Goal: Information Seeking & Learning: Learn about a topic

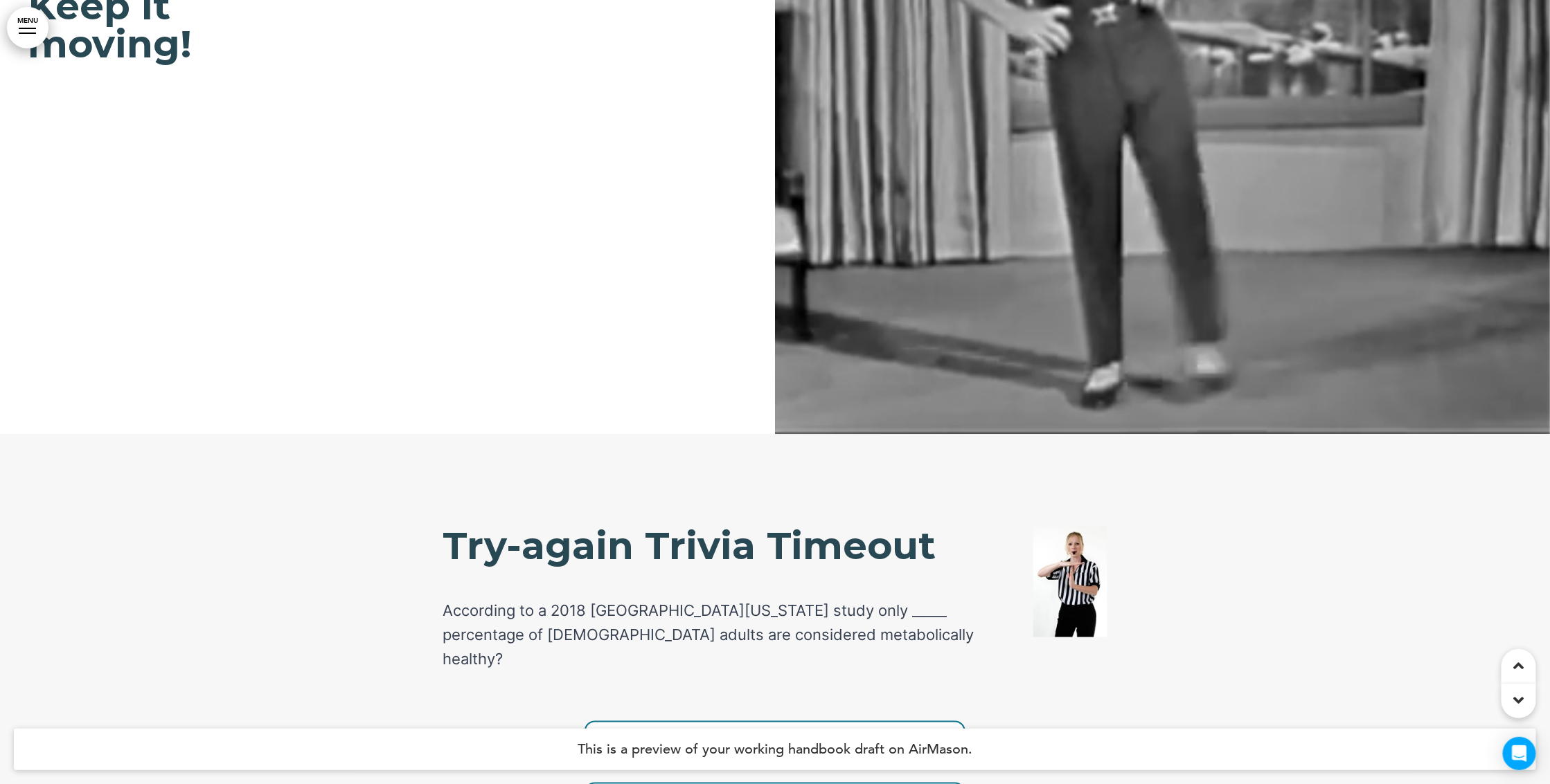
scroll to position [16940, 0]
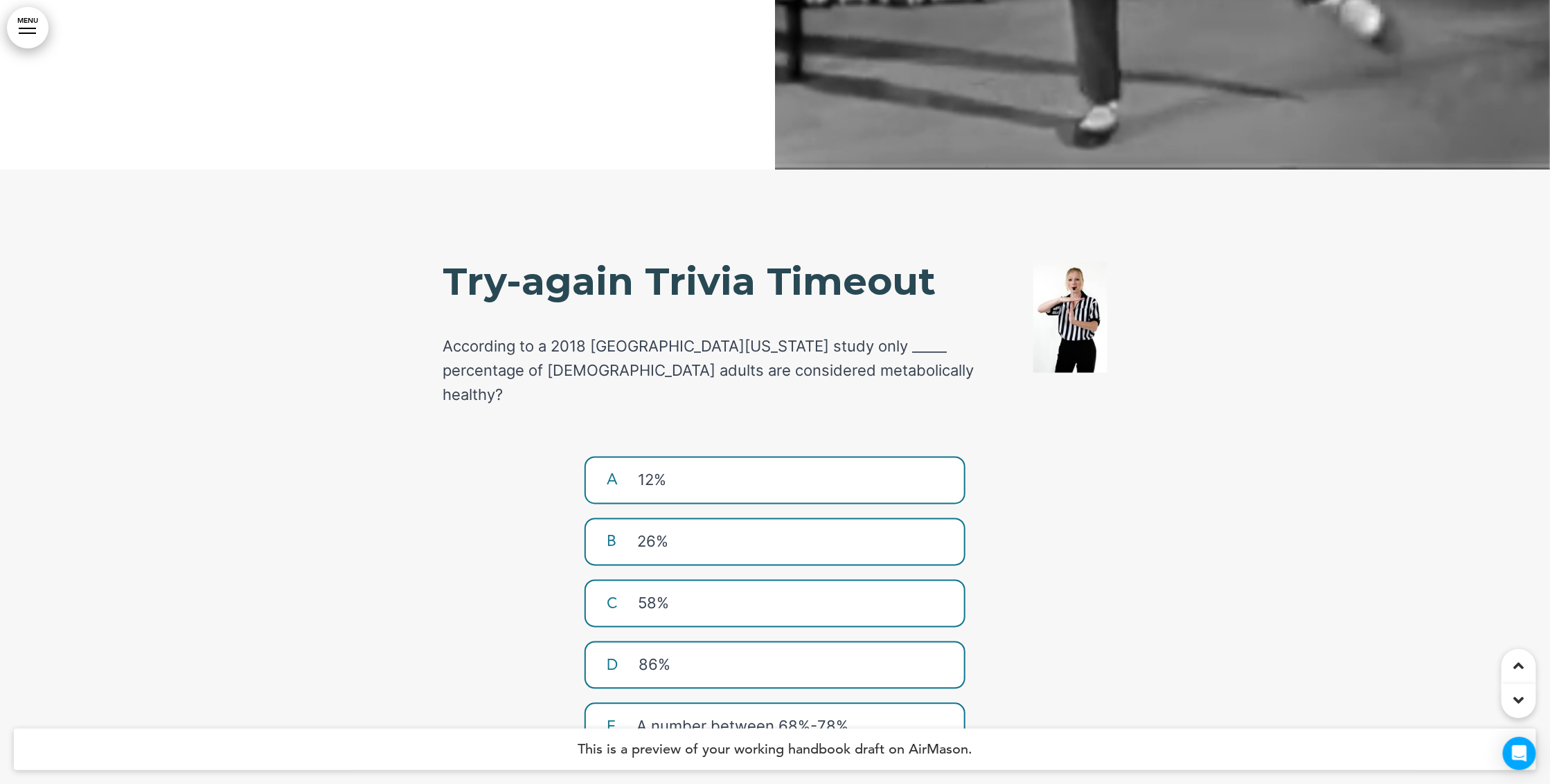
click at [720, 468] on p "12%" at bounding box center [796, 480] width 316 height 24
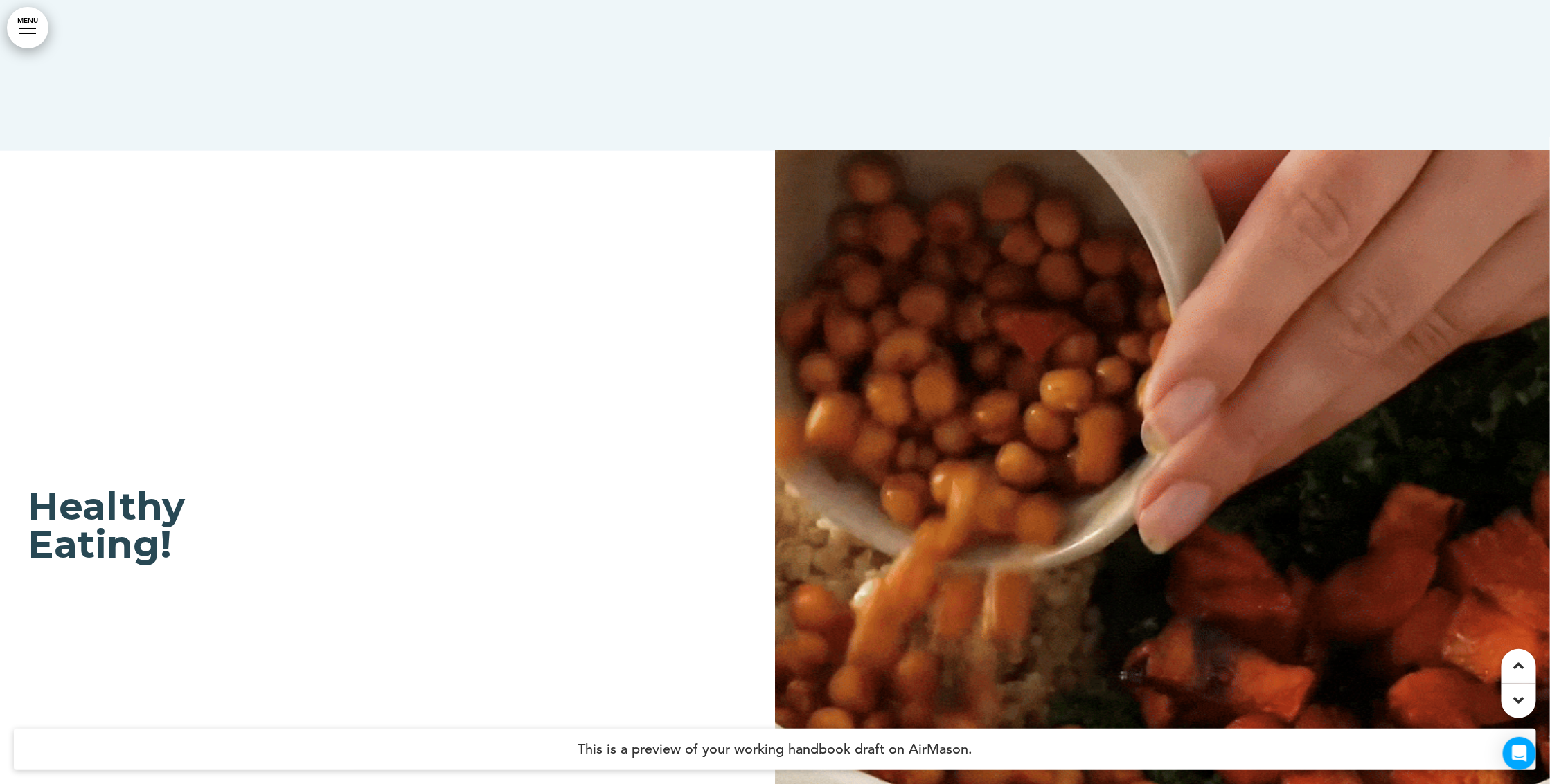
scroll to position [26469, 0]
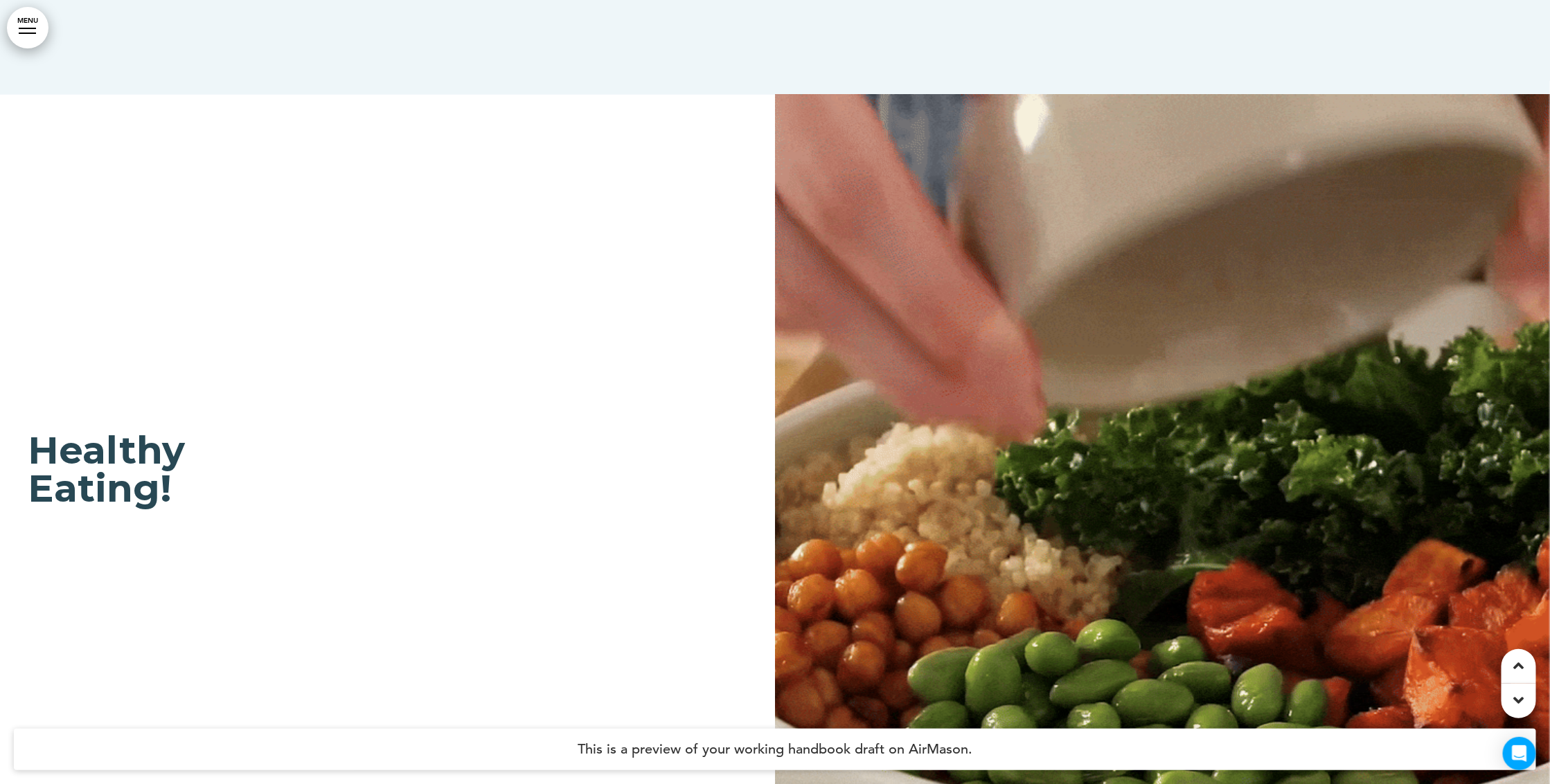
click at [741, 175] on div "Healthy Eating!" at bounding box center [775, 486] width 1550 height 784
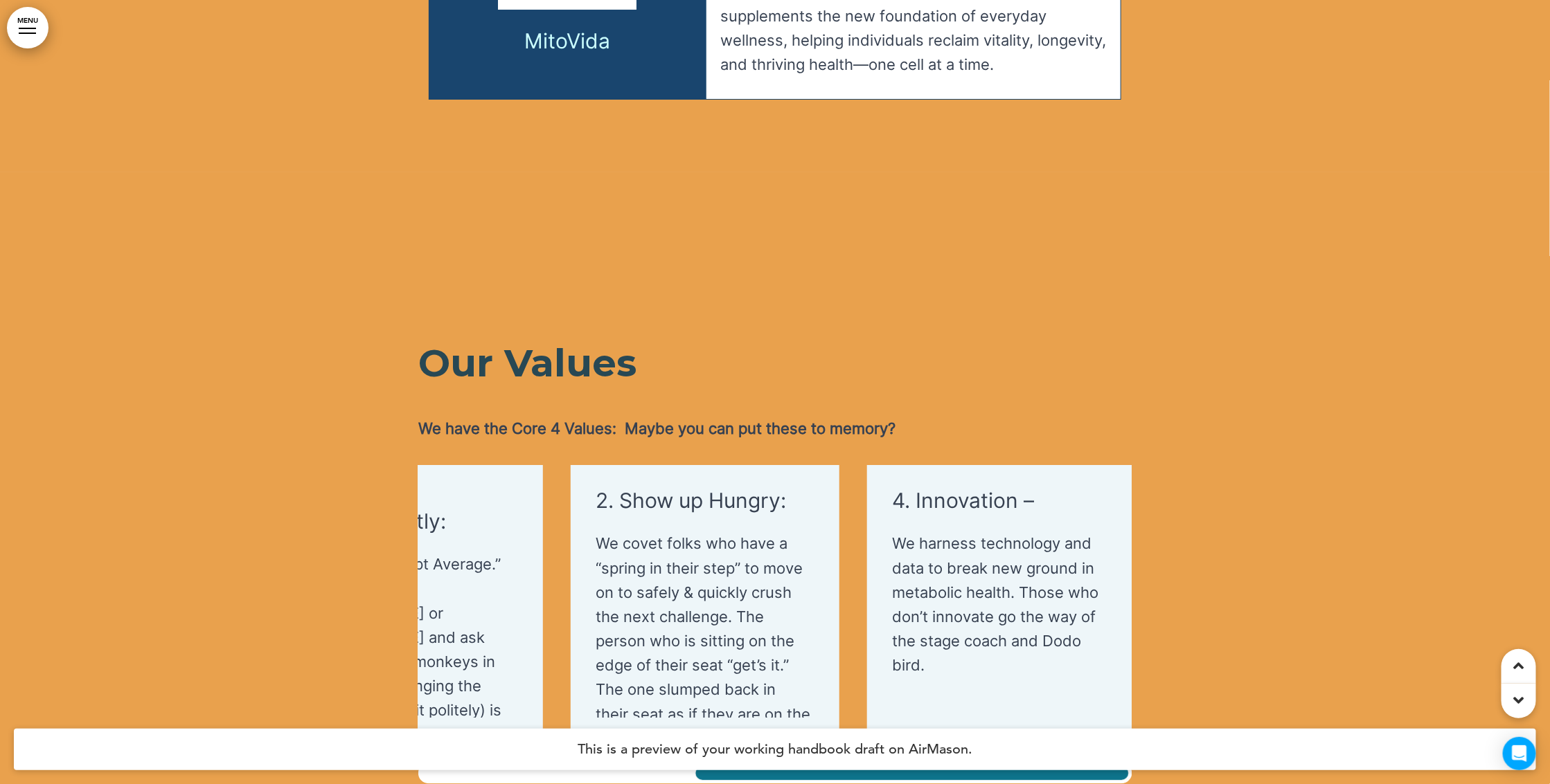
scroll to position [0, 444]
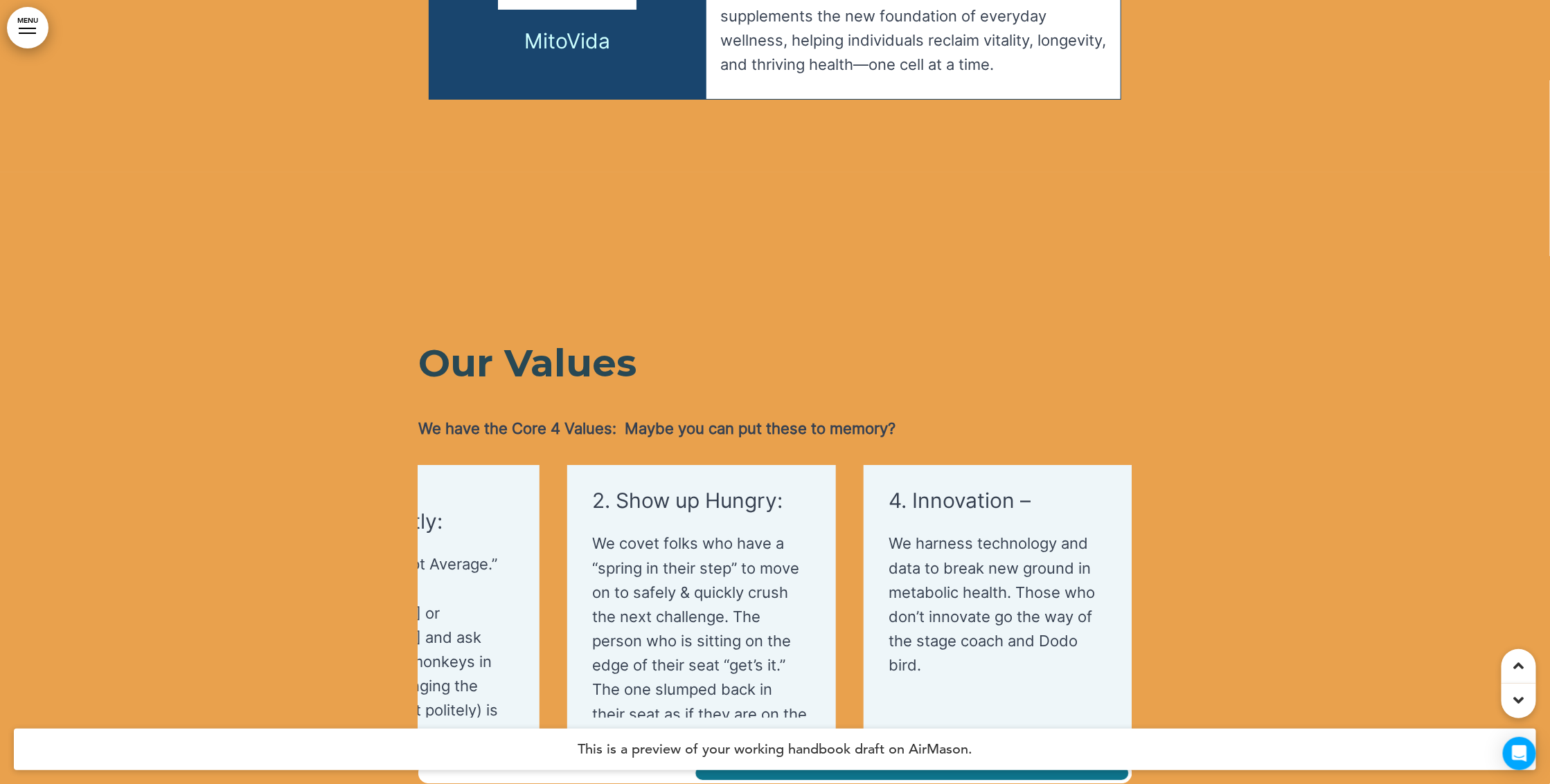
click at [941, 617] on div "1. Community & Health – We [PERSON_NAME] collective well-being through connecti…" at bounding box center [775, 625] width 713 height 319
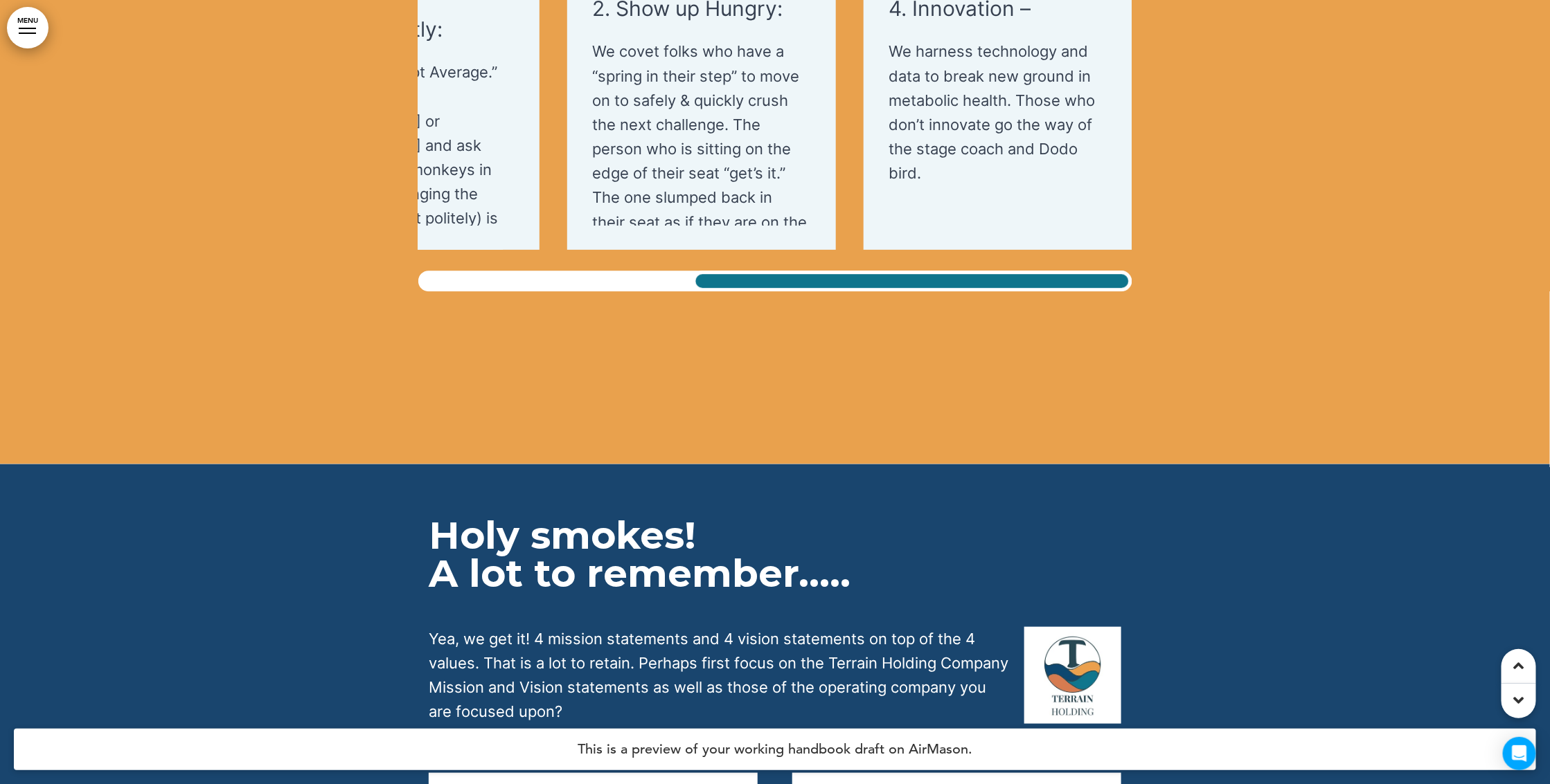
scroll to position [29381, 0]
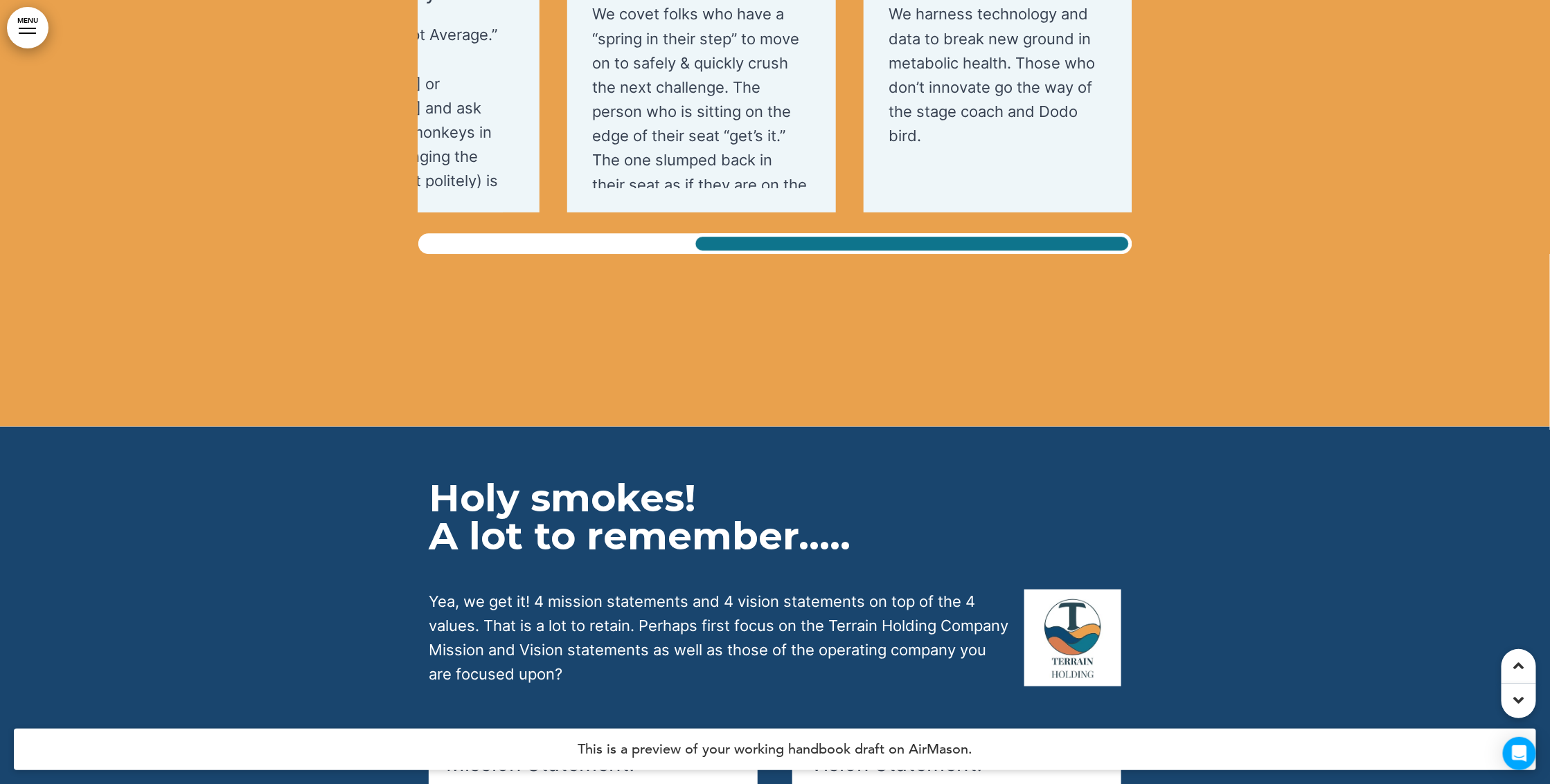
click at [1278, 427] on div at bounding box center [775, 726] width 1550 height 597
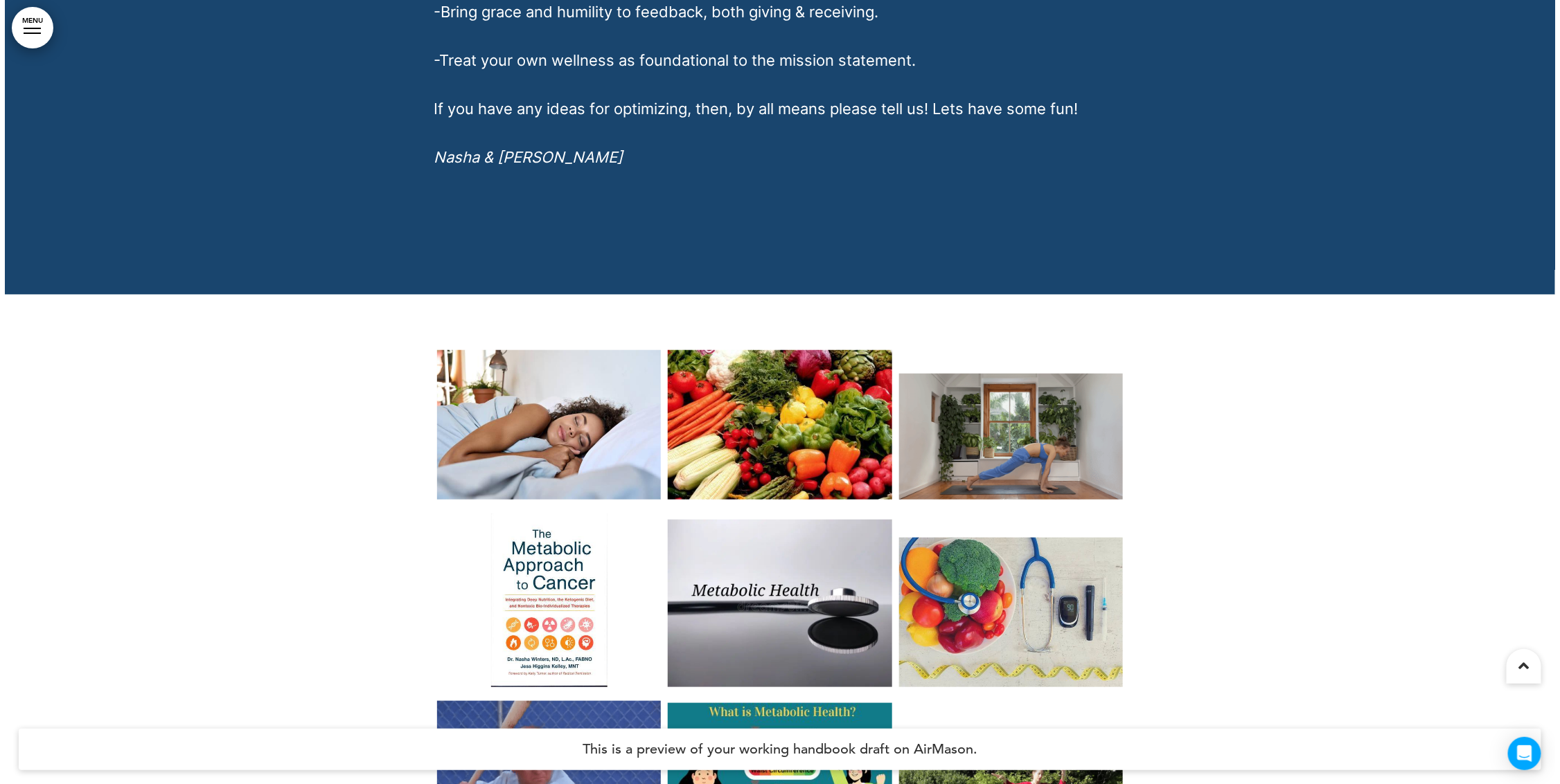
scroll to position [64090, 0]
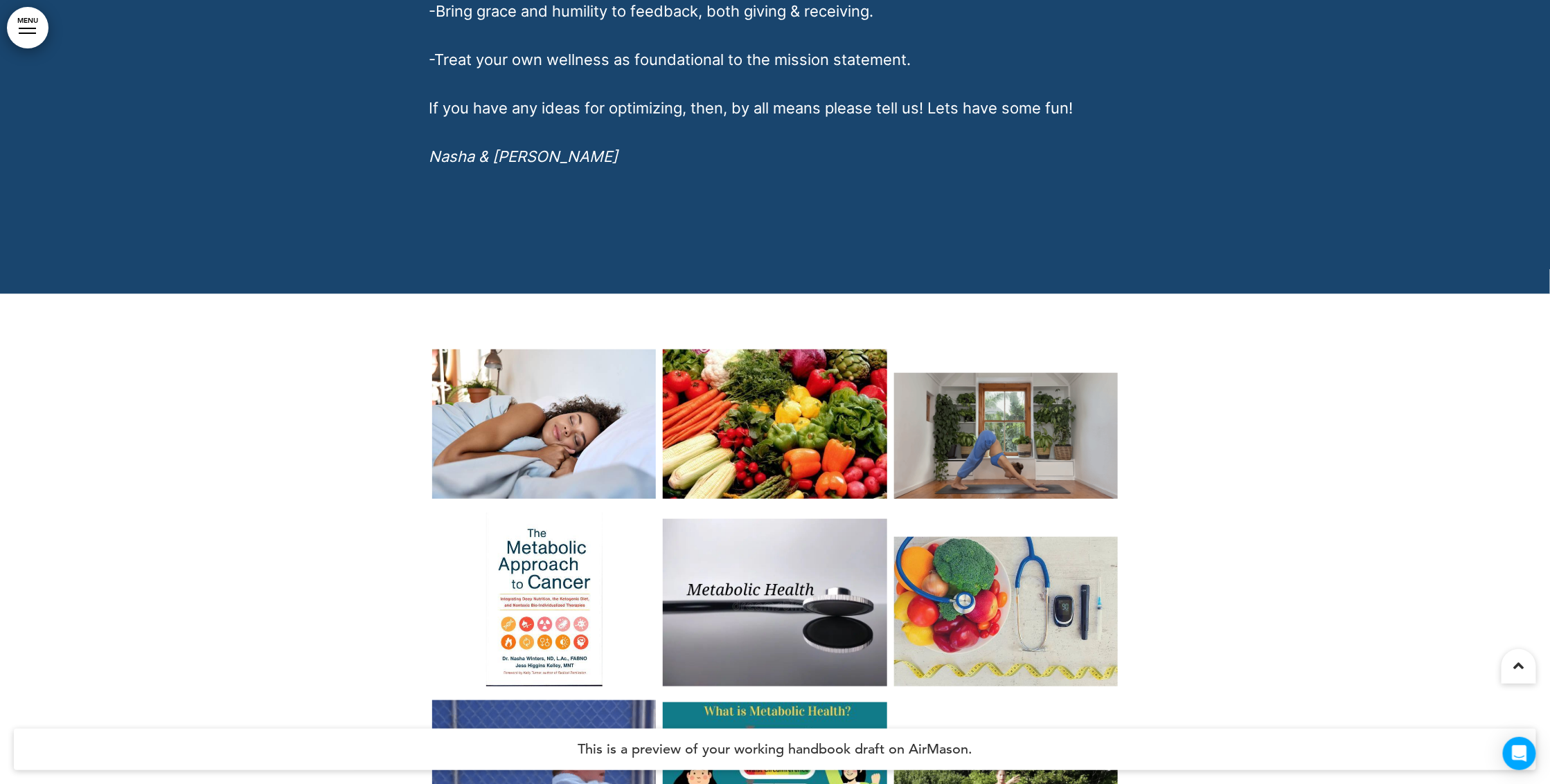
click at [32, 28] on link "MENU" at bounding box center [28, 28] width 41 height 41
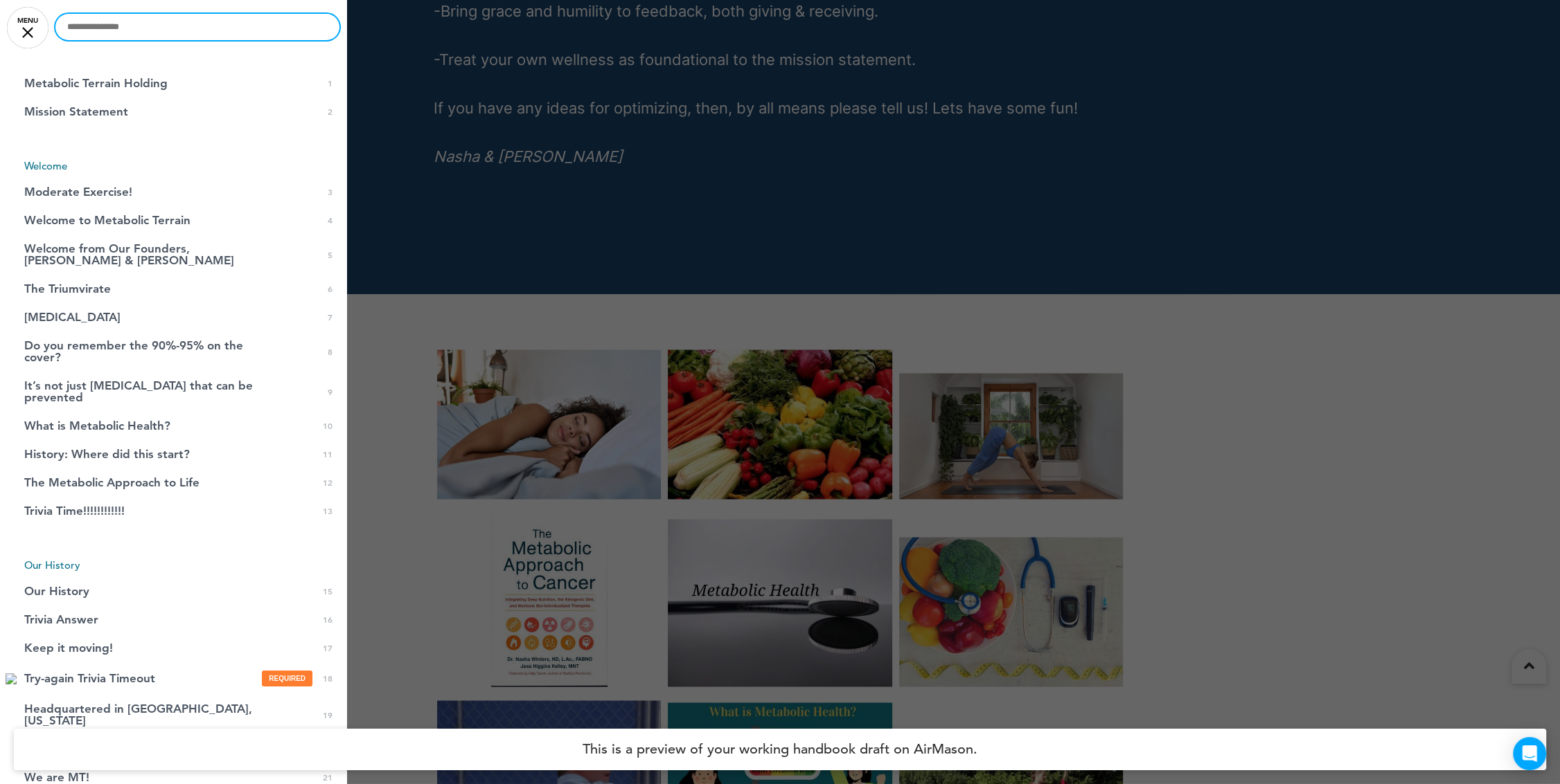
click at [98, 27] on input "text" at bounding box center [197, 27] width 284 height 27
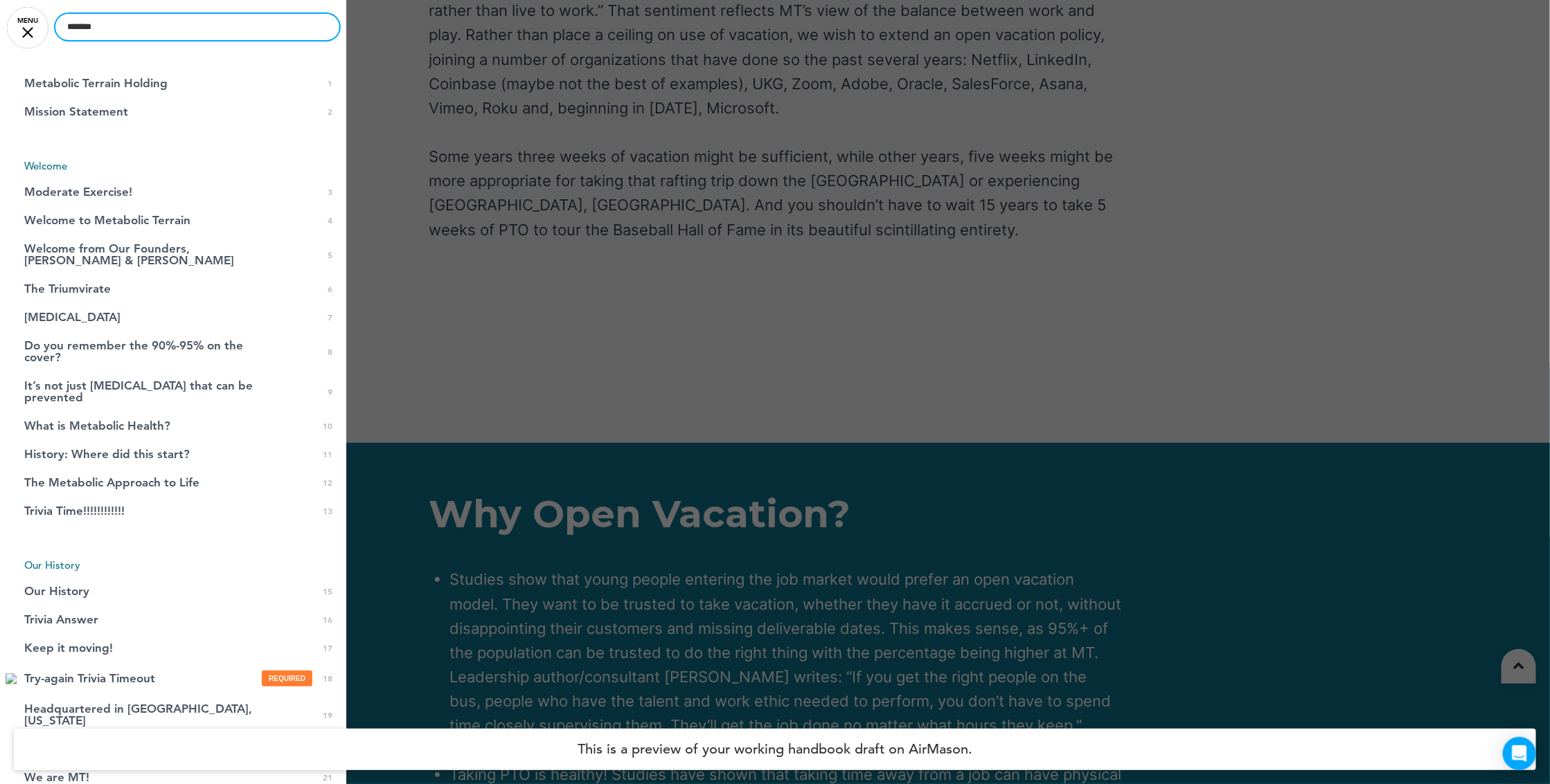
type input "*******"
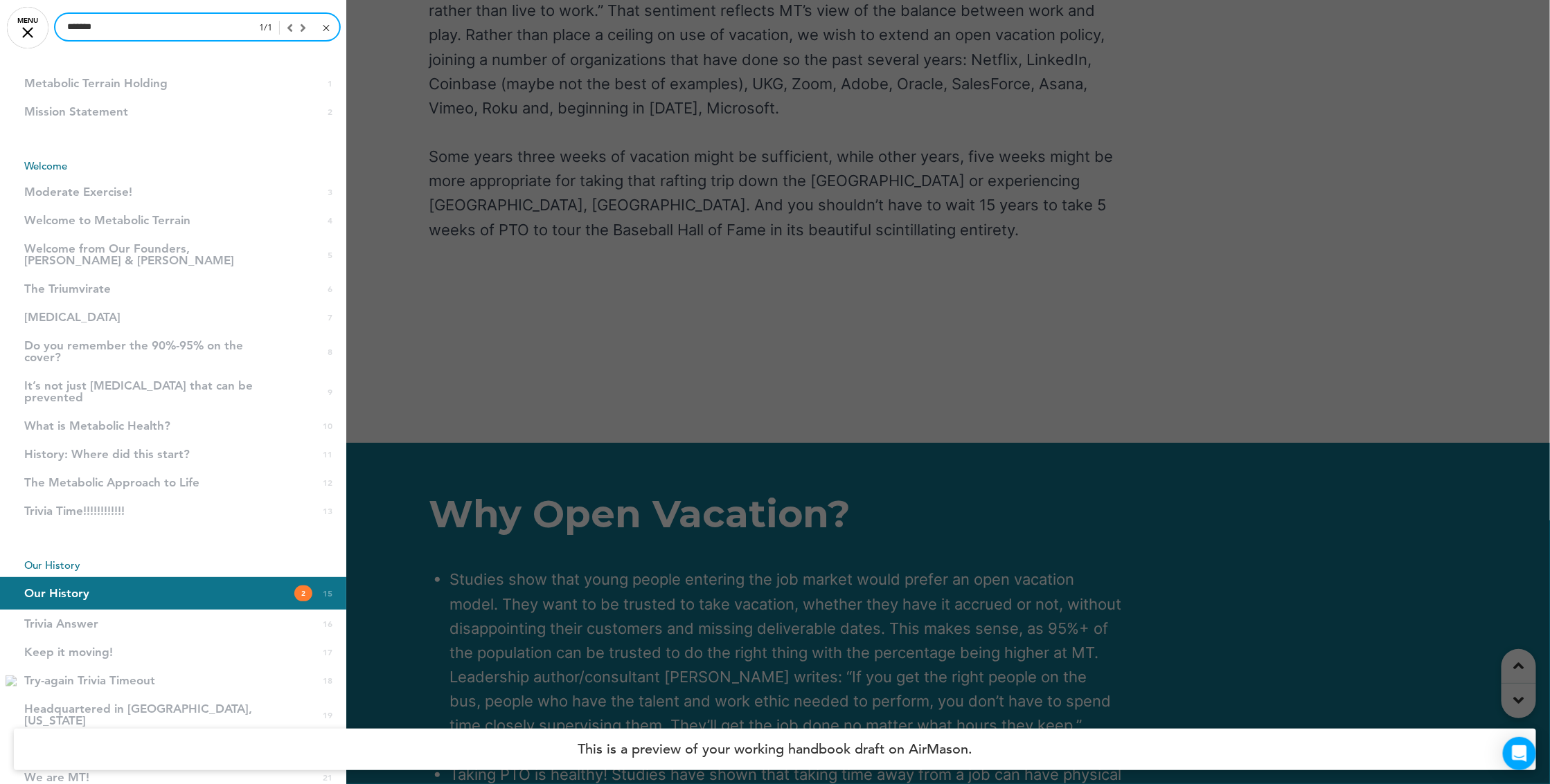
scroll to position [14767, 0]
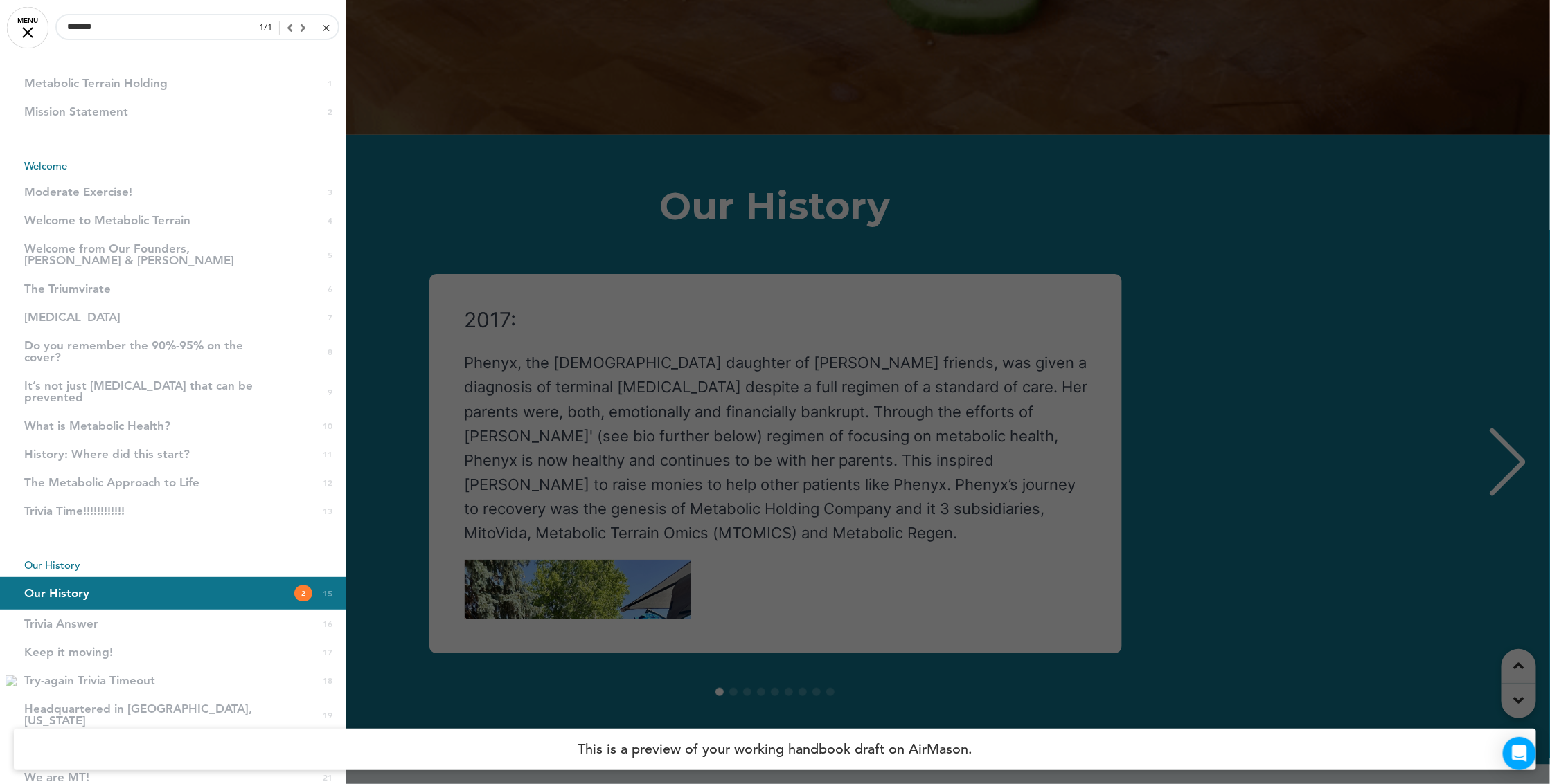
drag, startPoint x: 1102, startPoint y: 192, endPoint x: 1110, endPoint y: 214, distance: 23.4
click at [1111, 218] on div at bounding box center [775, 392] width 1550 height 784
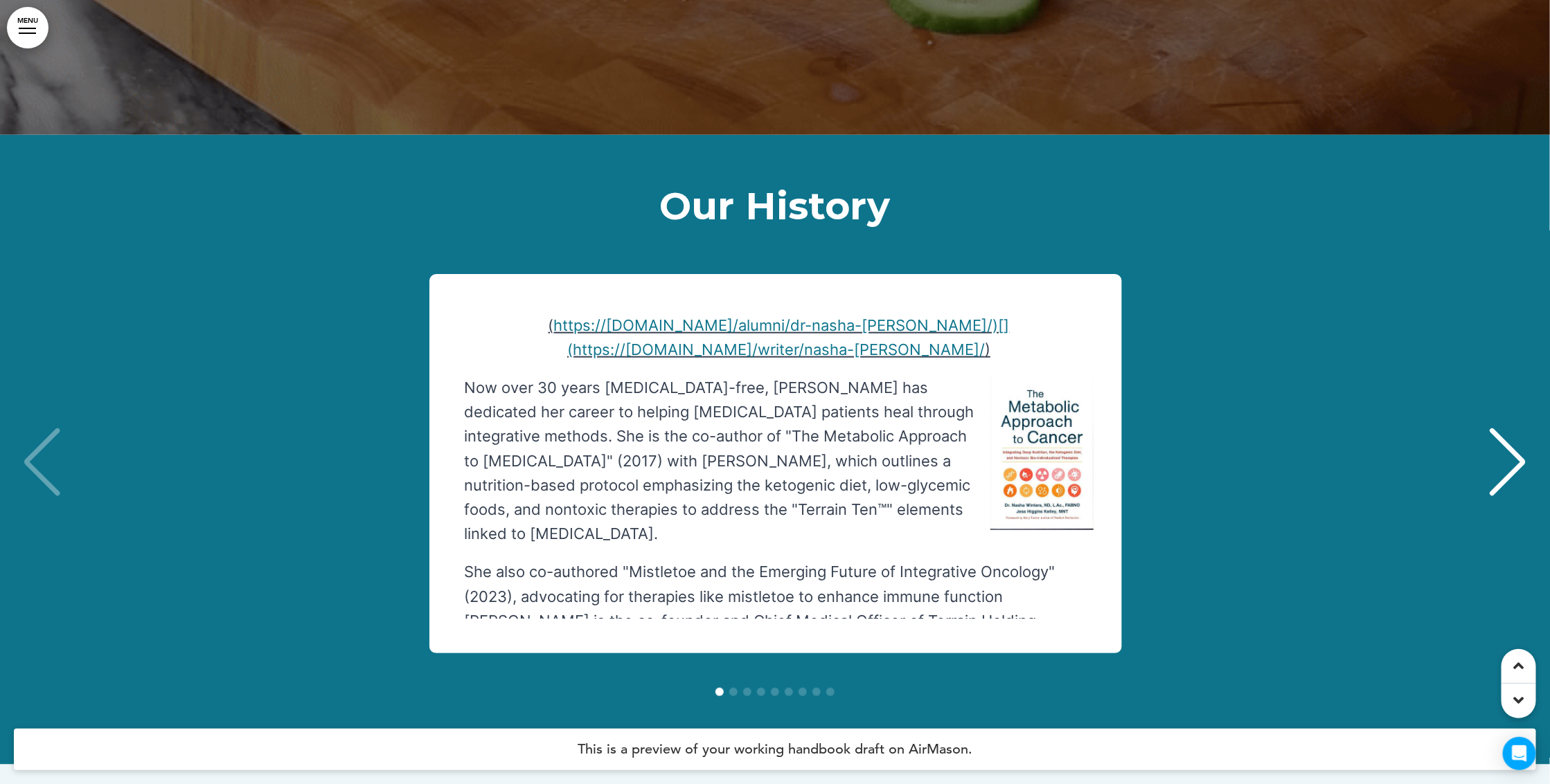
scroll to position [970, 0]
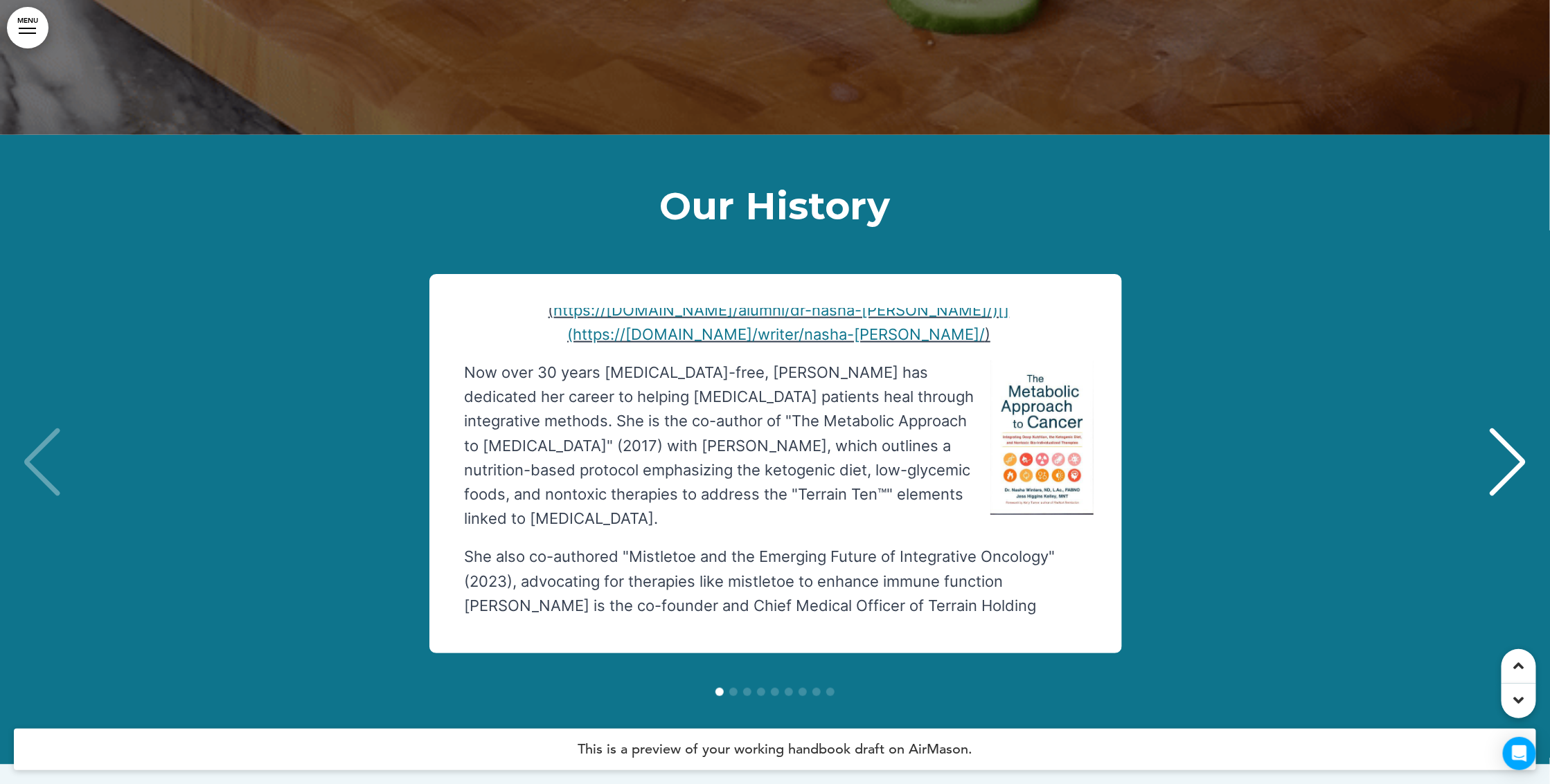
click at [1516, 428] on div "Next slide" at bounding box center [1508, 463] width 42 height 70
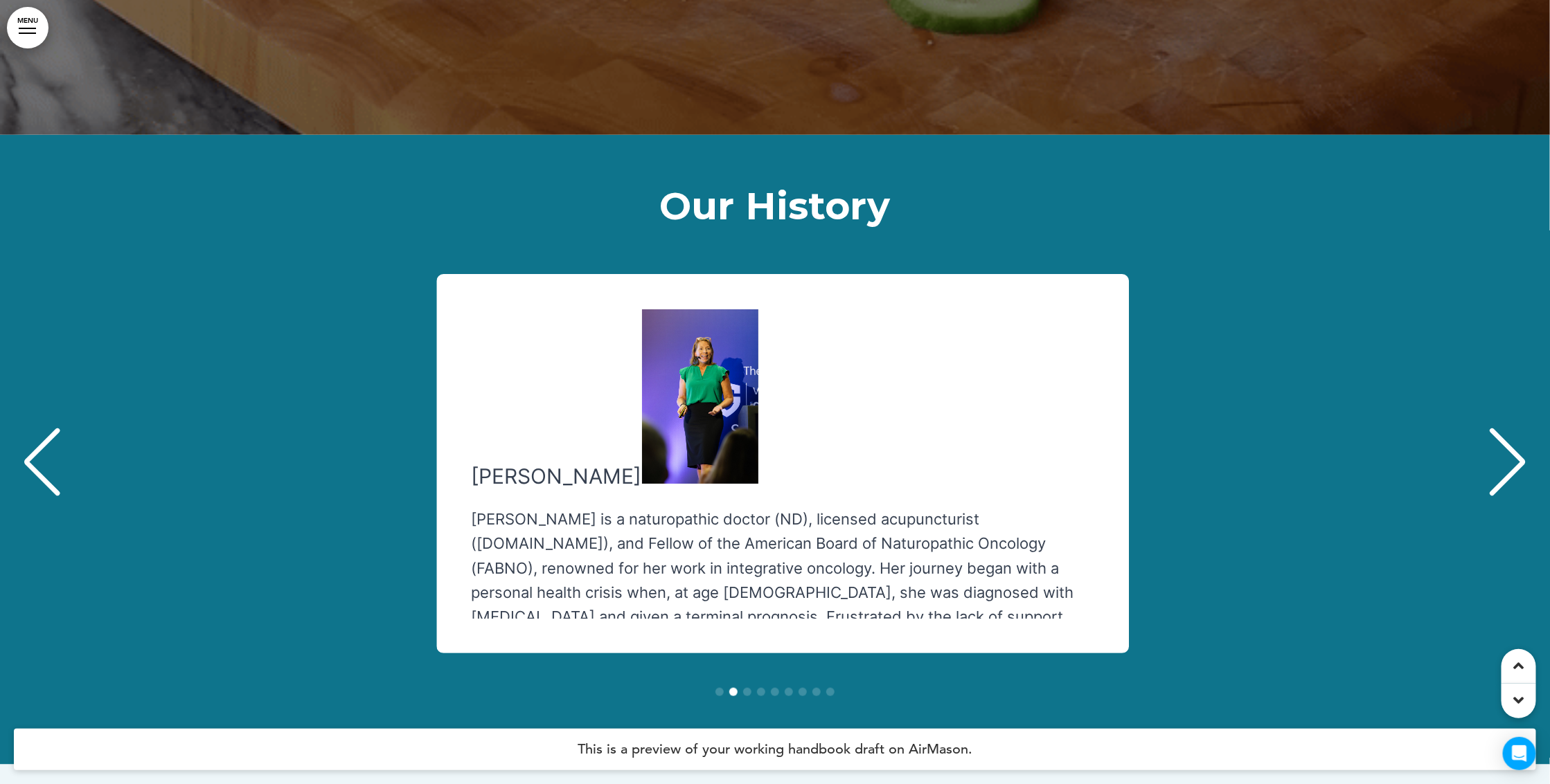
scroll to position [0, 1530]
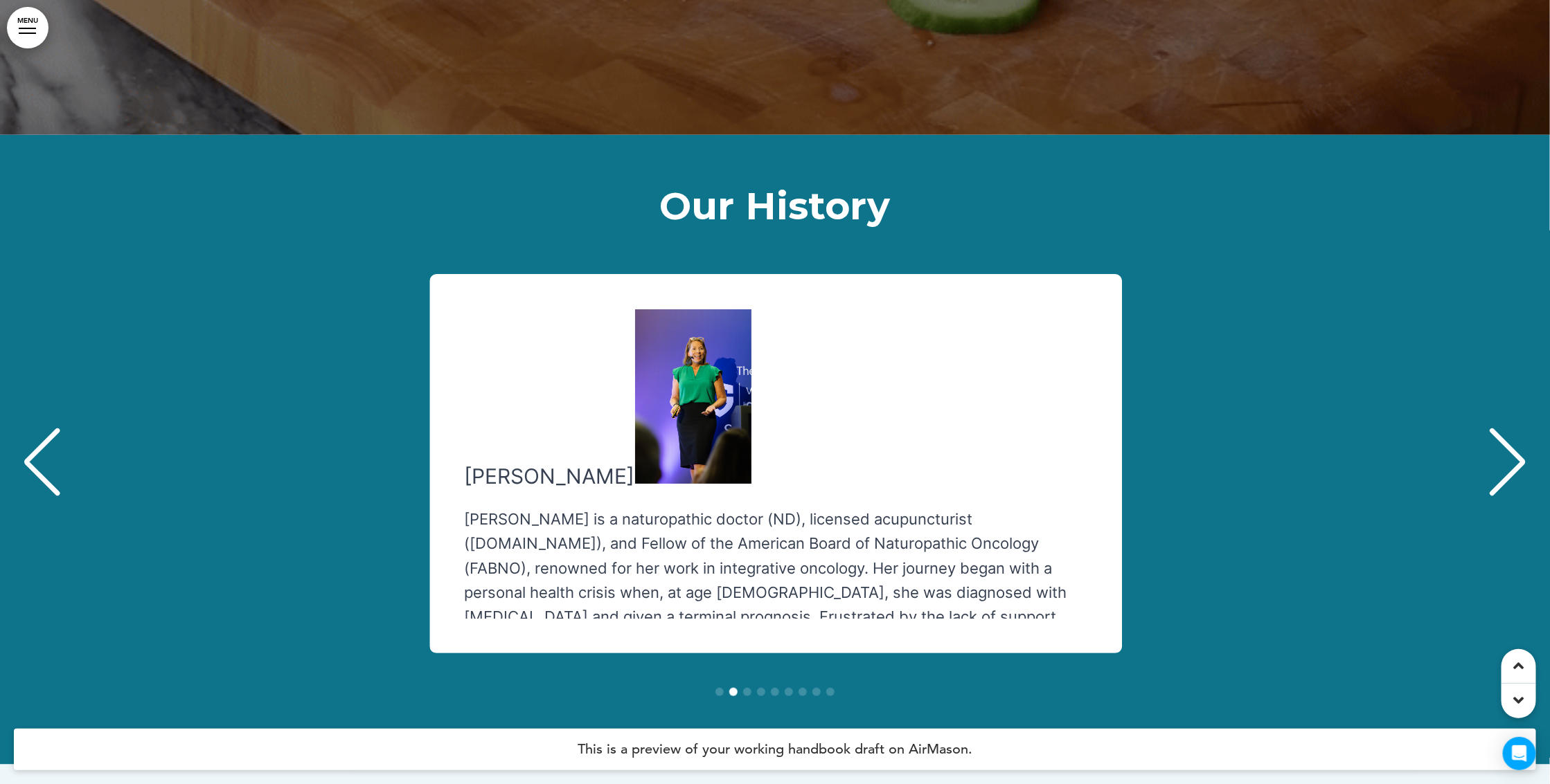
click at [1516, 428] on div "Next slide" at bounding box center [1508, 463] width 42 height 70
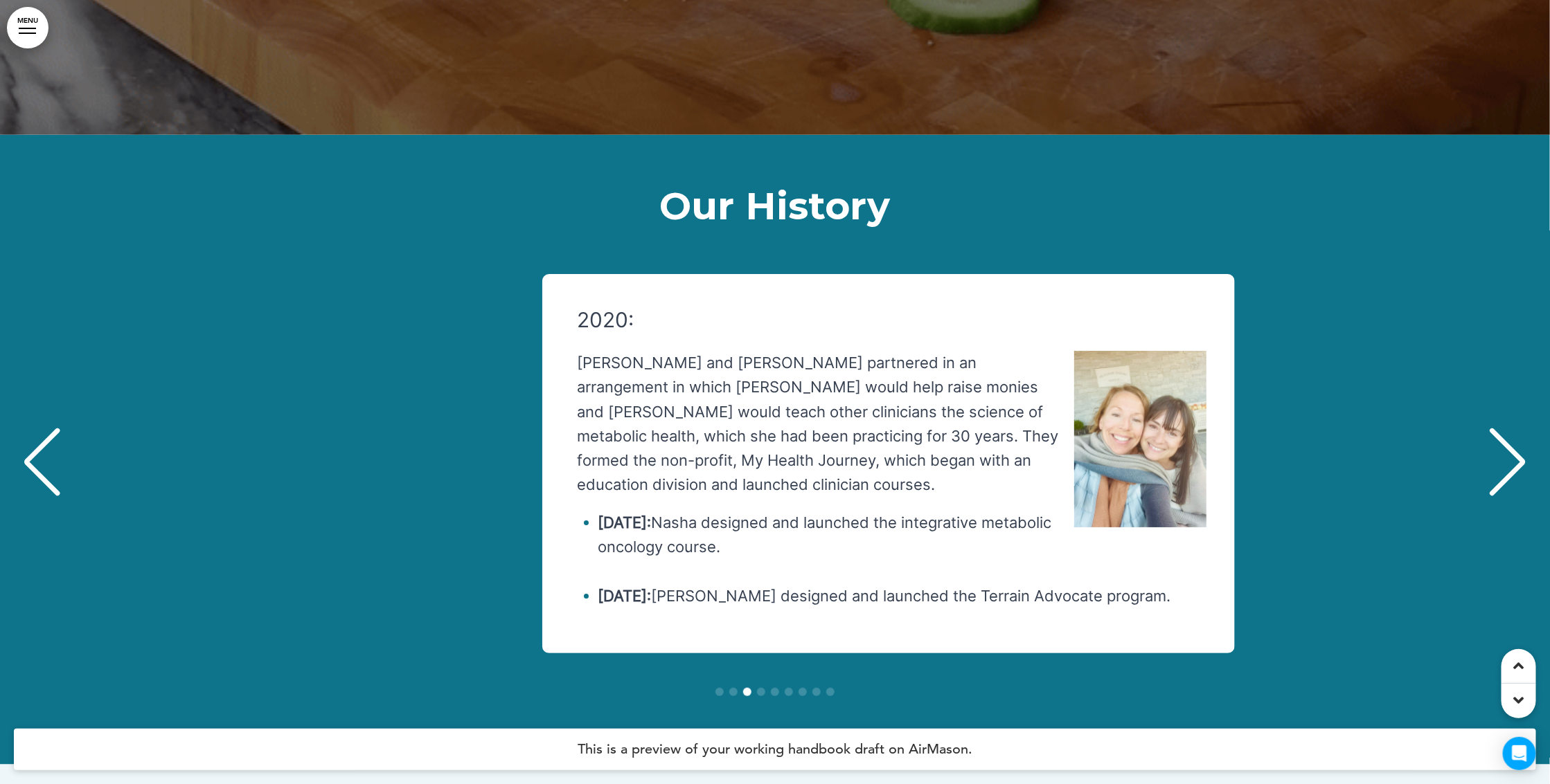
scroll to position [0, 3059]
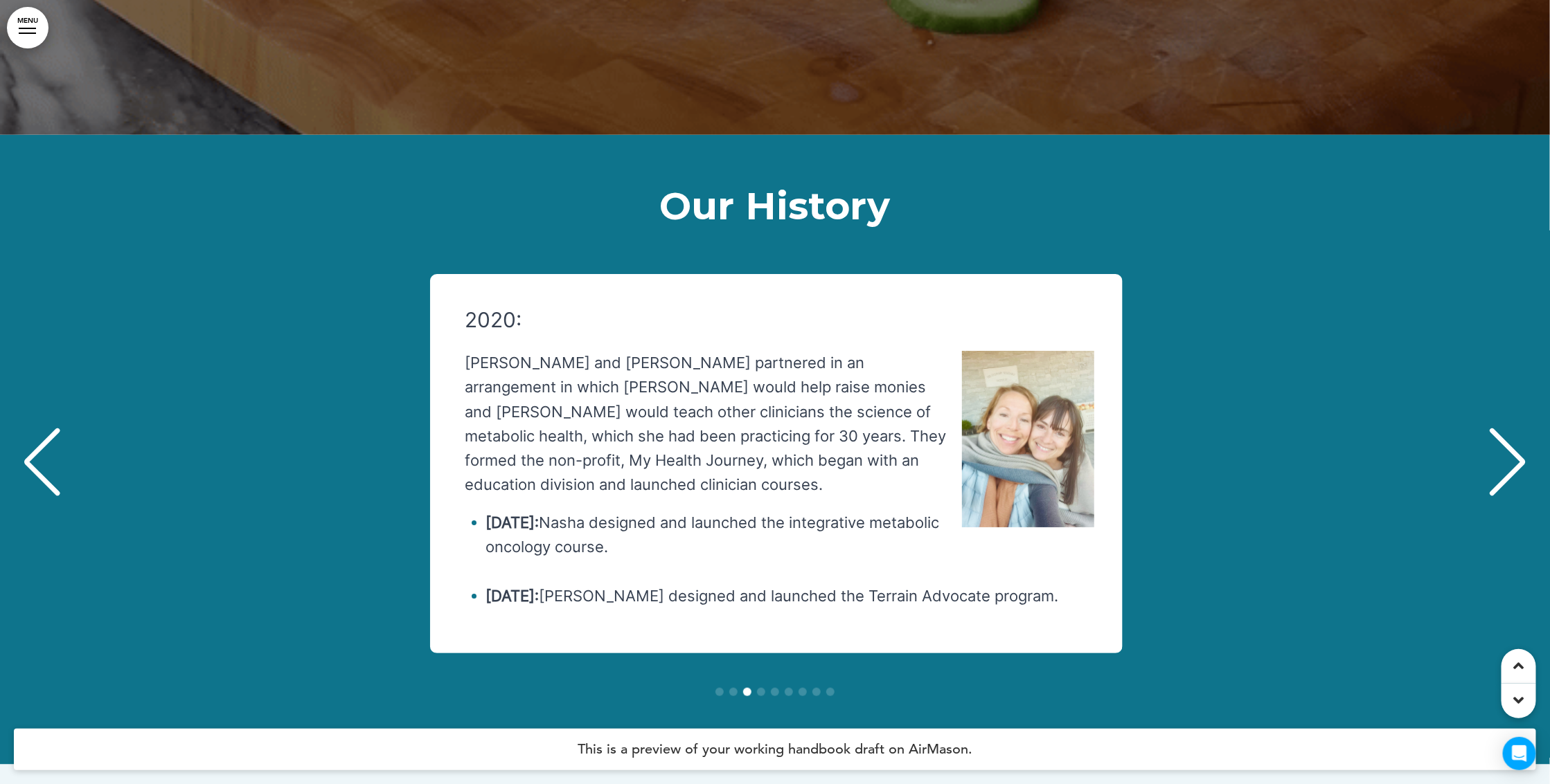
click at [1516, 428] on div "Next slide" at bounding box center [1508, 463] width 42 height 70
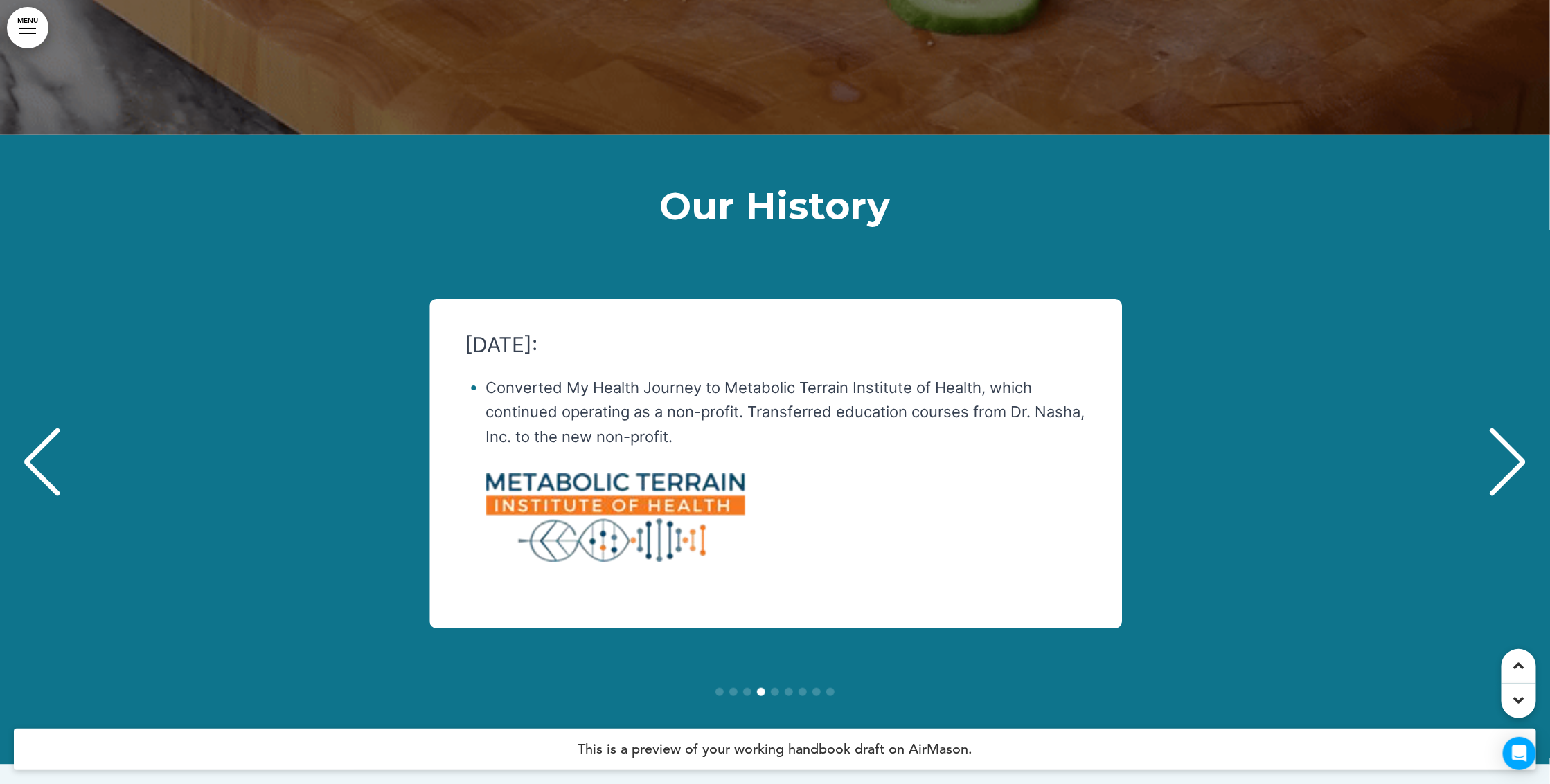
click at [1516, 428] on div "Next slide" at bounding box center [1508, 463] width 42 height 70
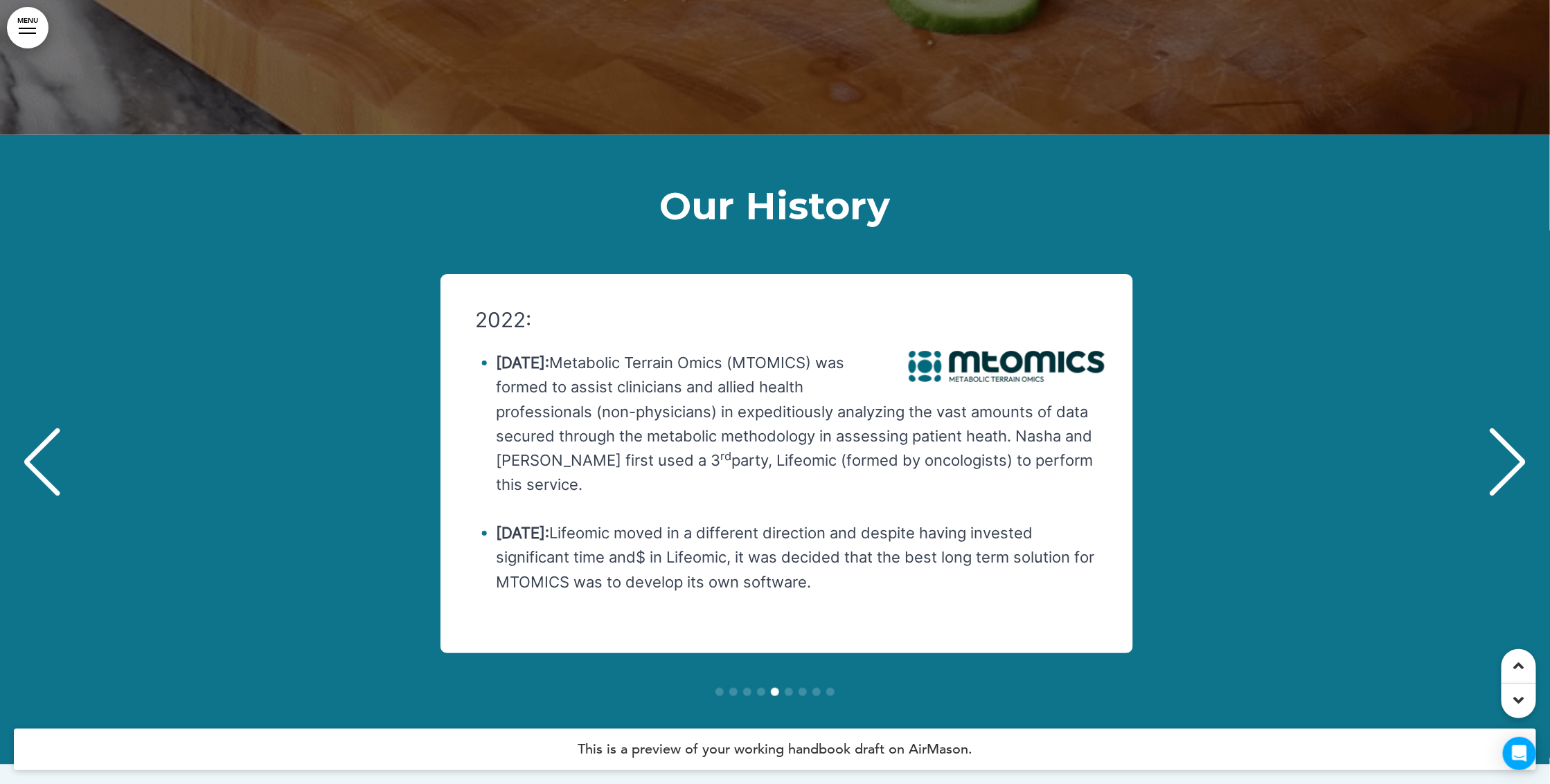
scroll to position [0, 6118]
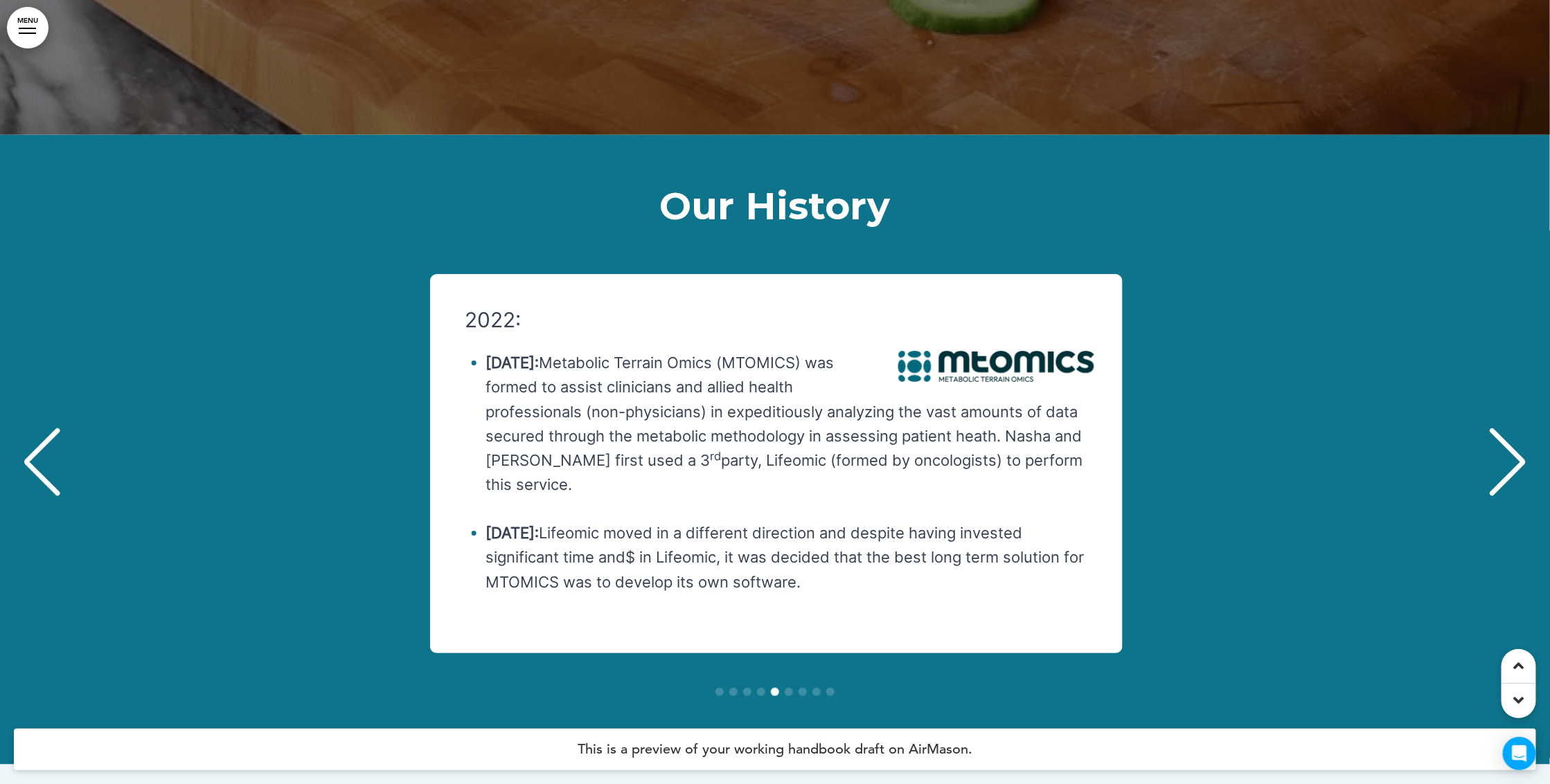
click at [1516, 428] on div "Next slide" at bounding box center [1508, 463] width 42 height 70
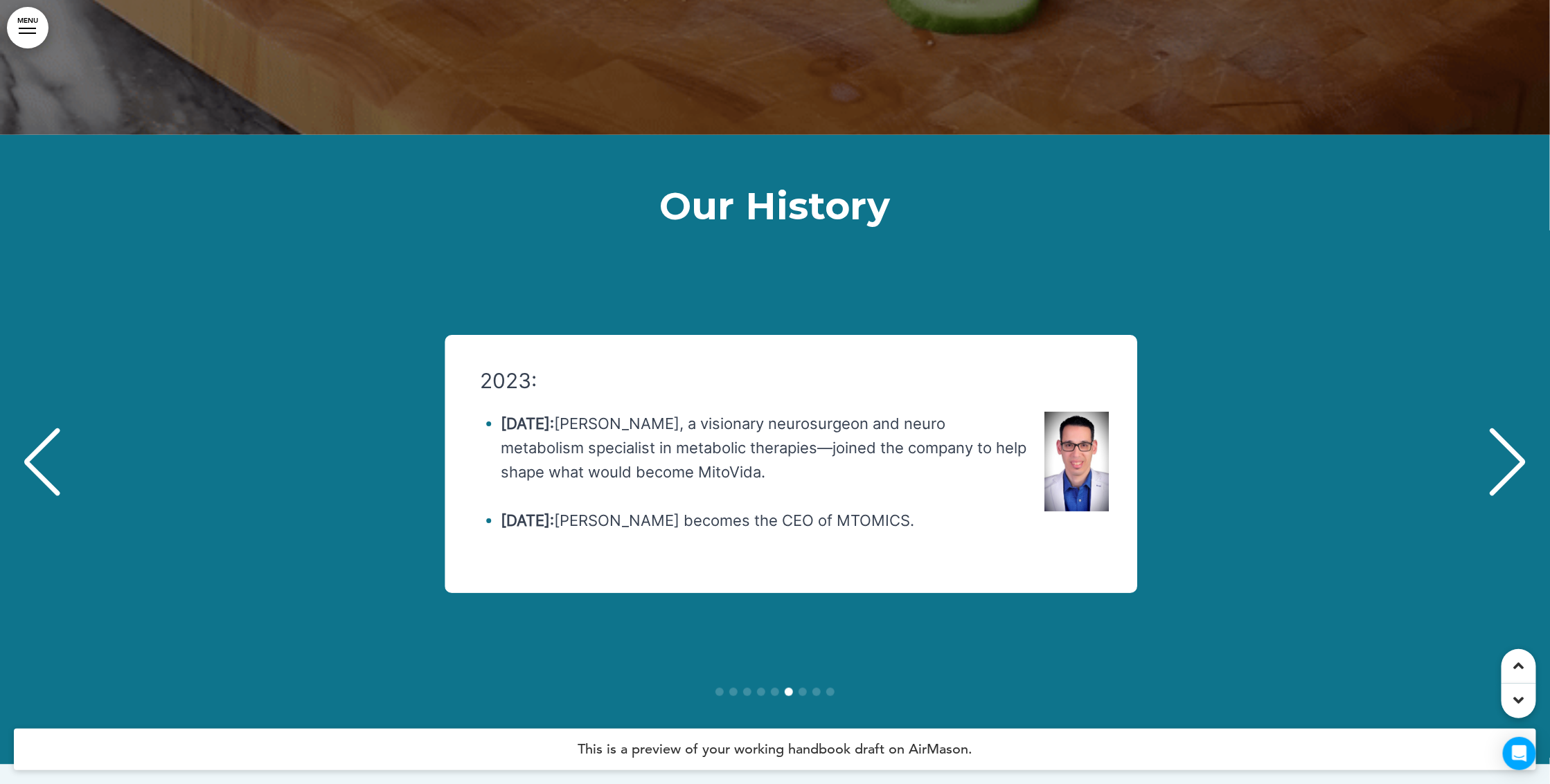
scroll to position [0, 7649]
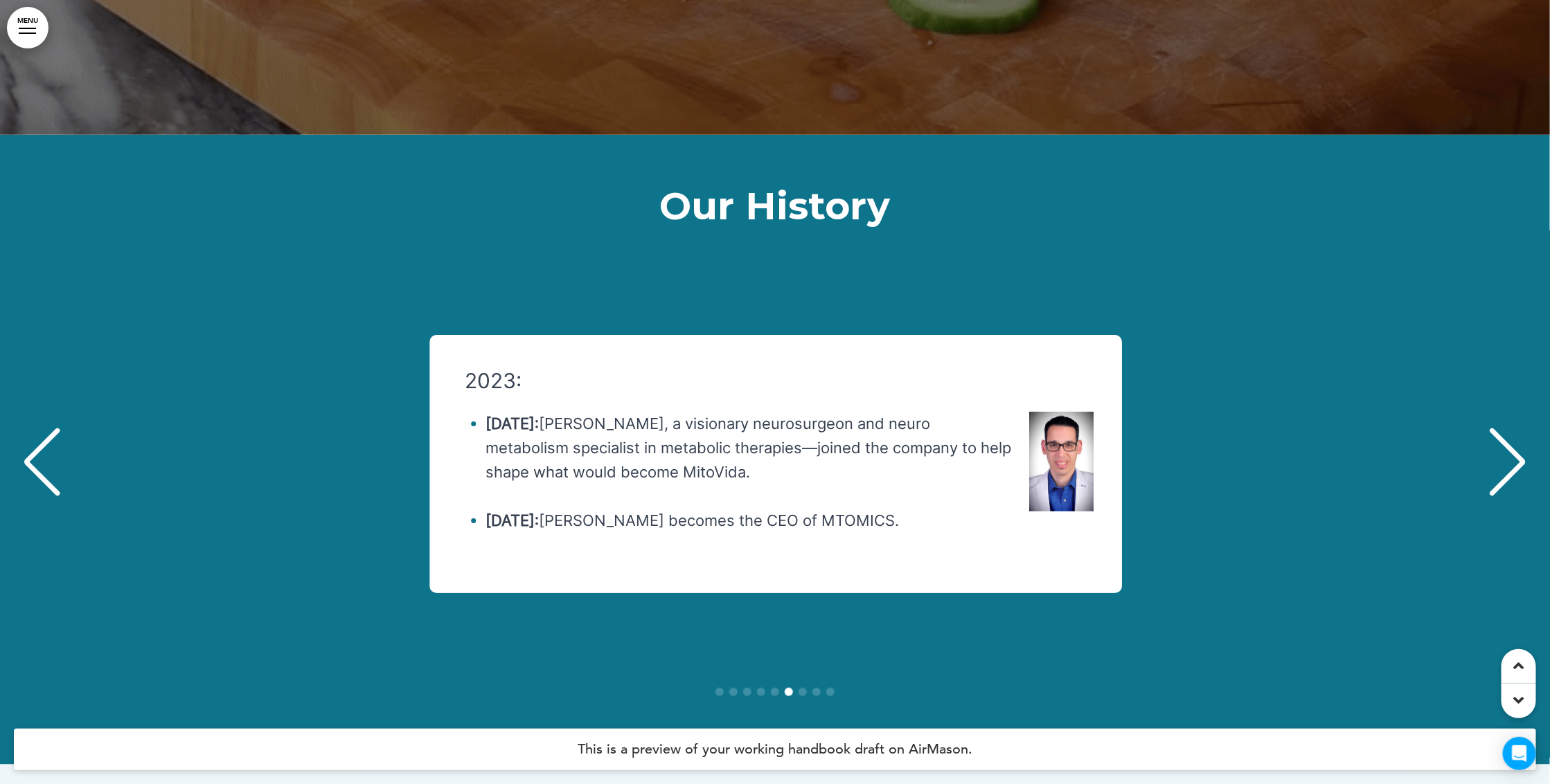
click at [1514, 428] on div "Next slide" at bounding box center [1508, 463] width 42 height 70
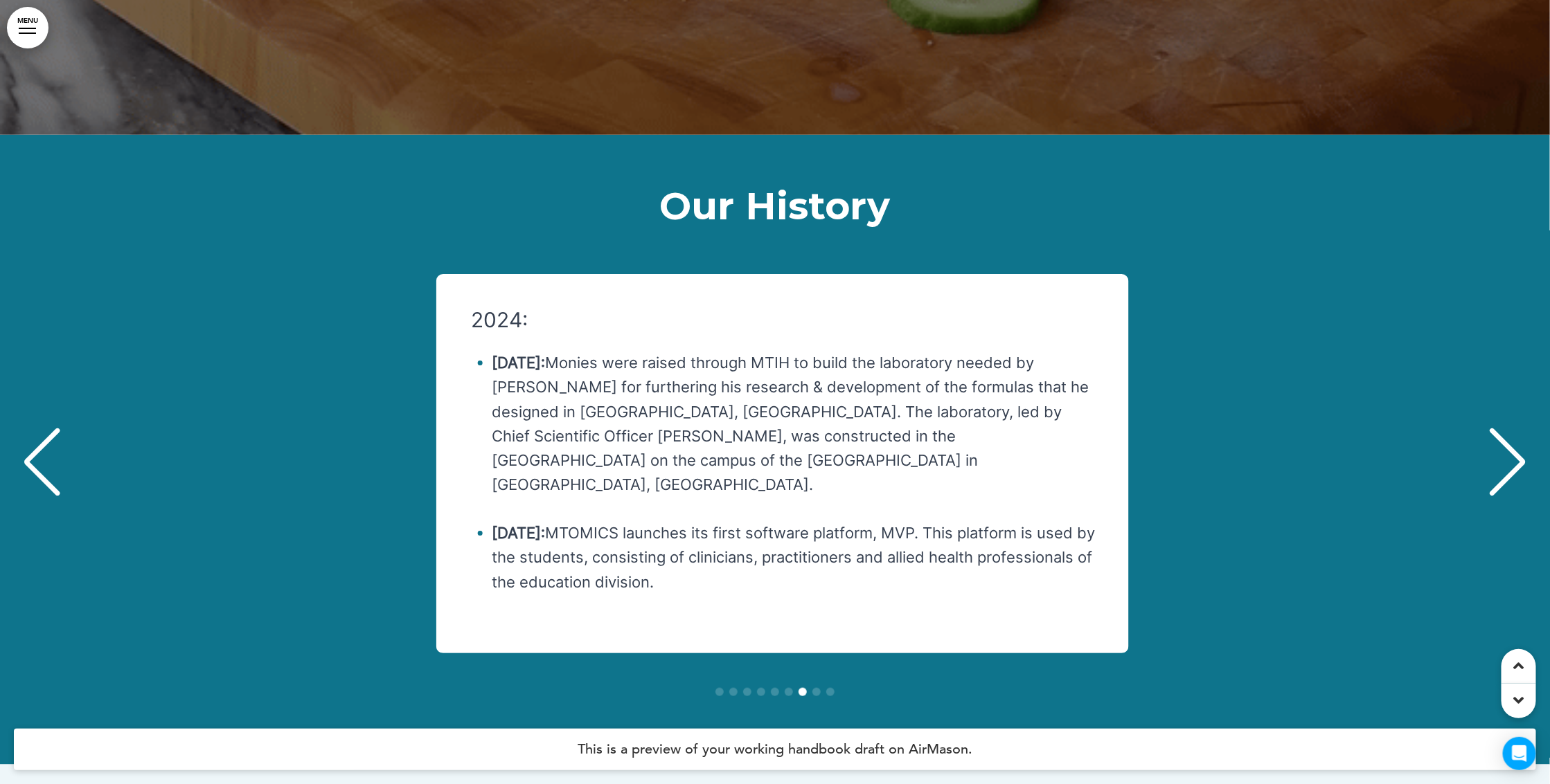
scroll to position [0, 9179]
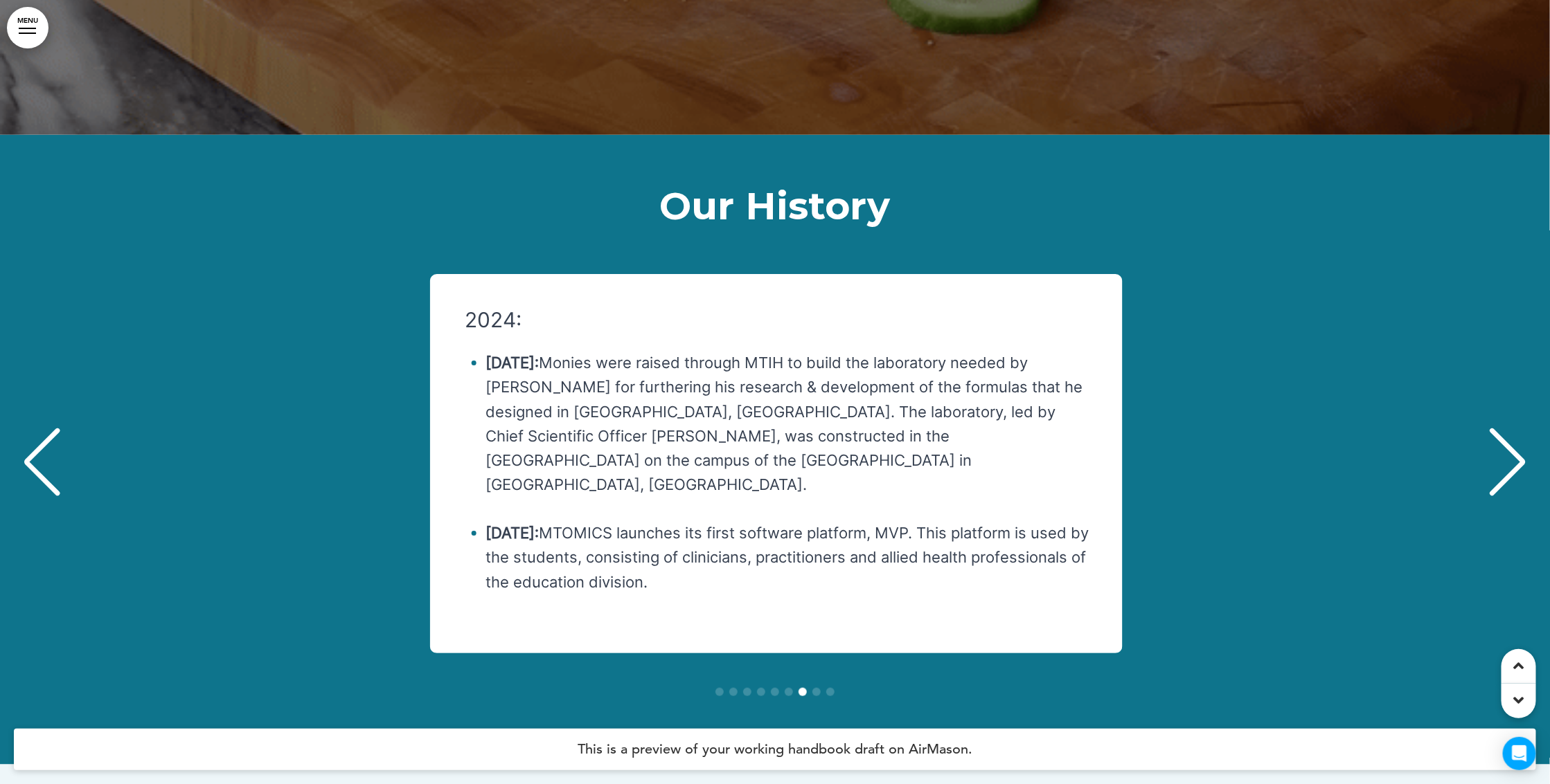
click at [1514, 428] on div "Next slide" at bounding box center [1508, 463] width 42 height 70
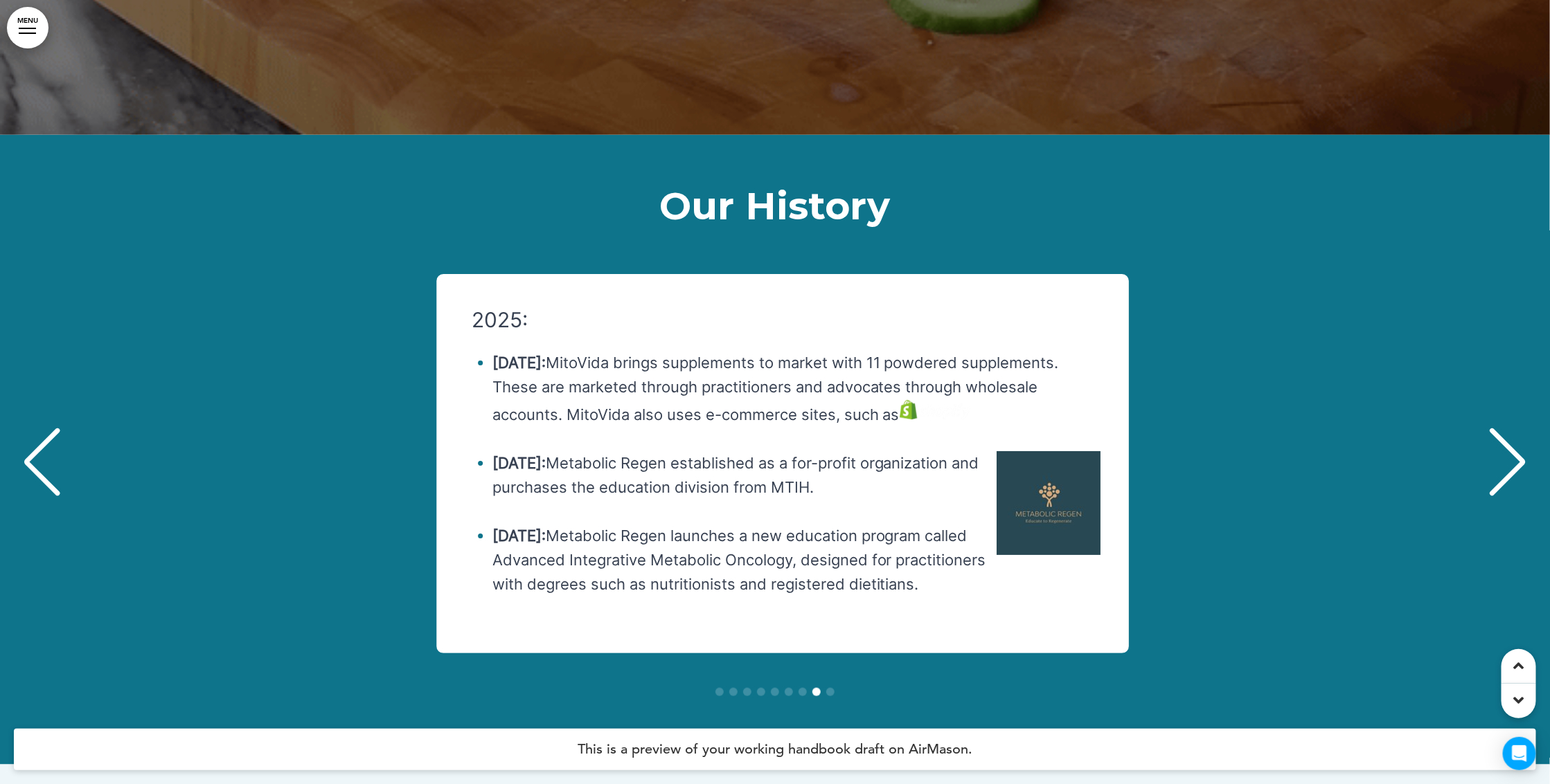
scroll to position [0, 10709]
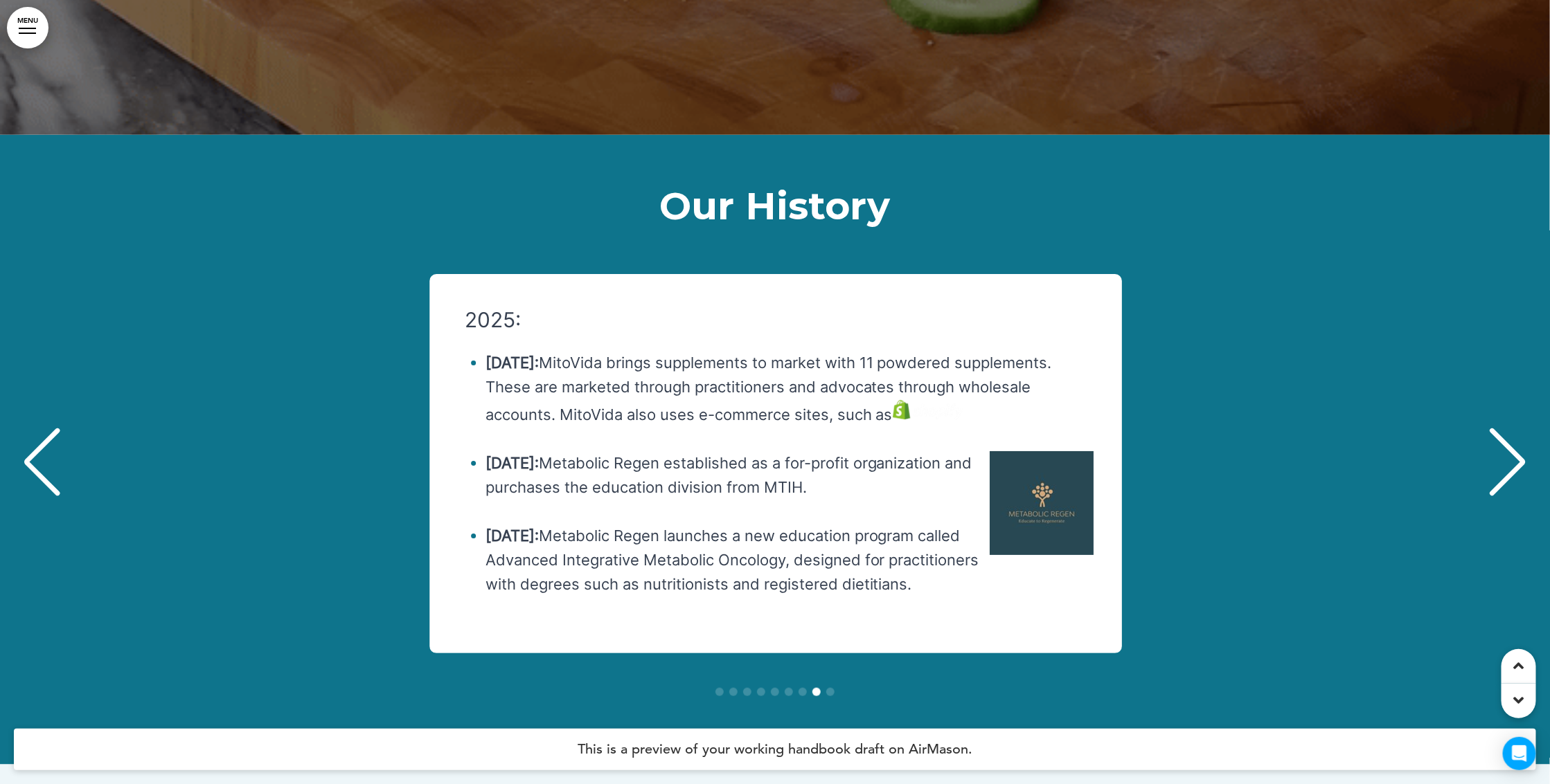
click at [1099, 309] on div "2025: [DATE]: MitoVida brings supplements to market with 11 powdered supplement…" at bounding box center [768, 464] width 677 height 310
click at [1104, 309] on div "2025: [DATE]: MitoVida brings supplements to market with 11 powdered supplement…" at bounding box center [768, 464] width 677 height 310
click at [1511, 428] on div "Next slide" at bounding box center [1508, 463] width 42 height 70
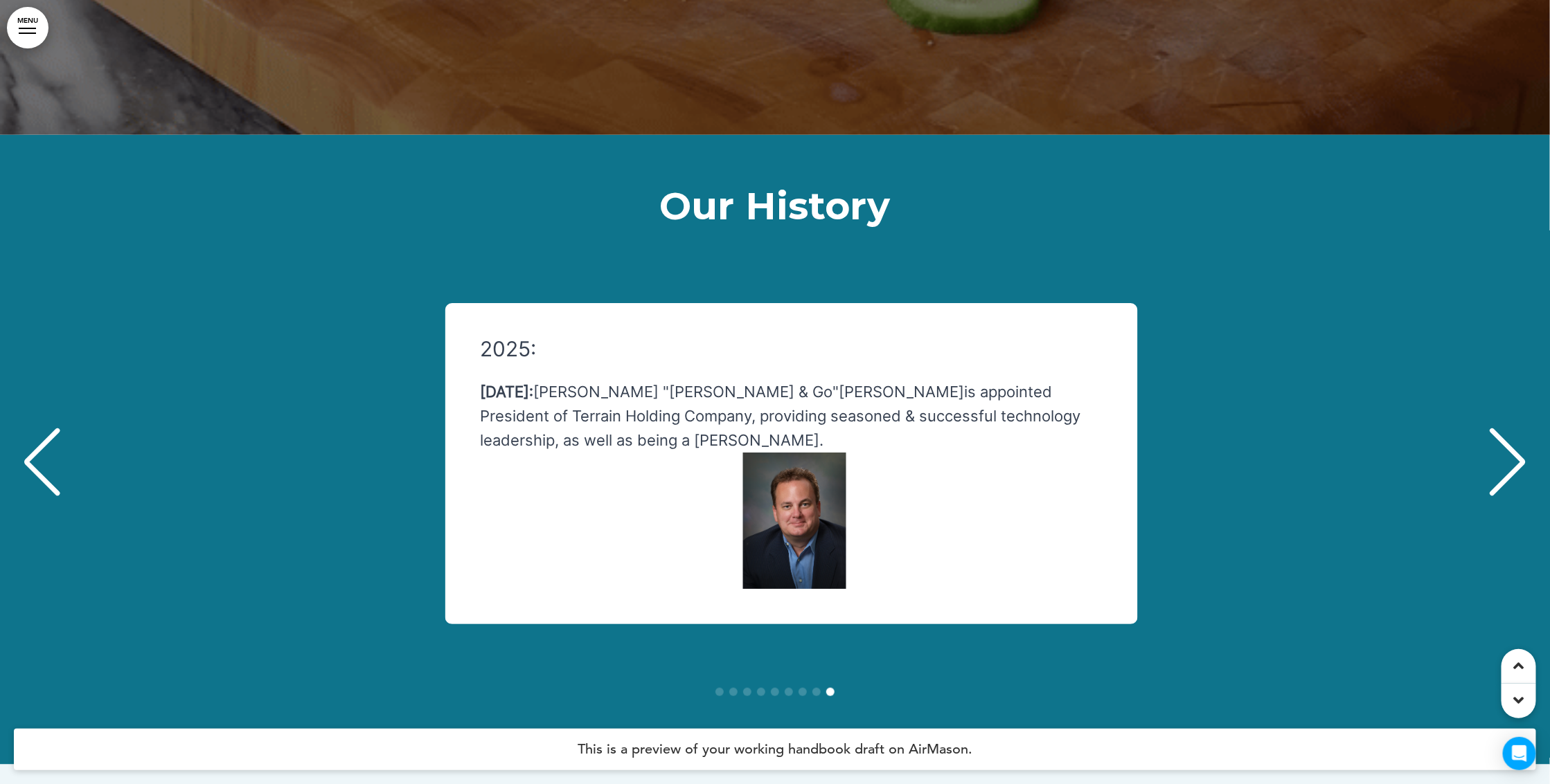
scroll to position [0, 12238]
